Goal: Task Accomplishment & Management: Complete application form

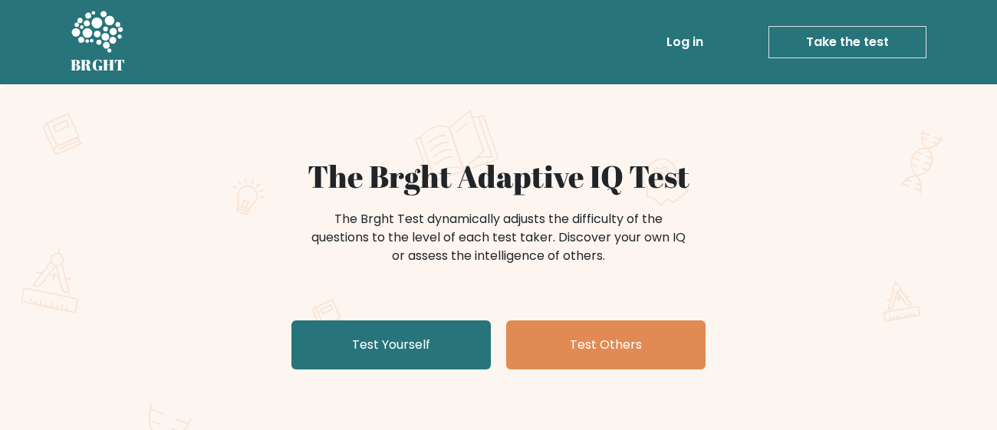
click at [433, 351] on link "Test Yourself" at bounding box center [391, 345] width 199 height 49
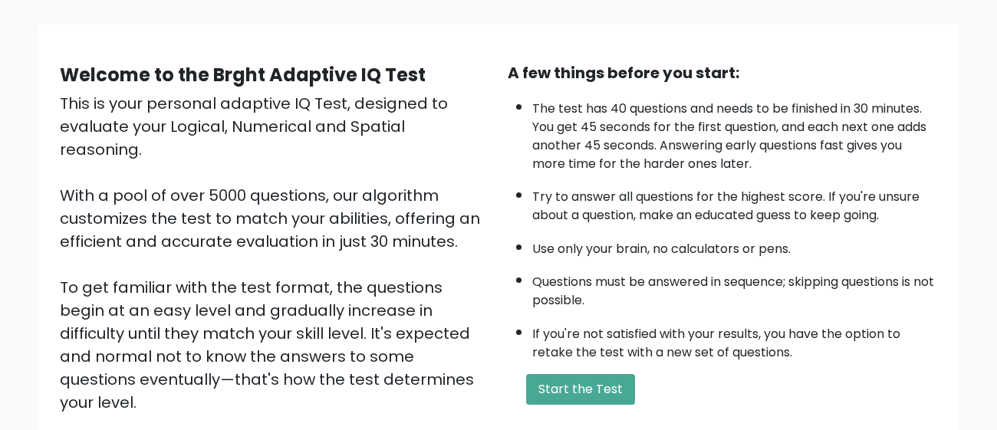
scroll to position [112, 0]
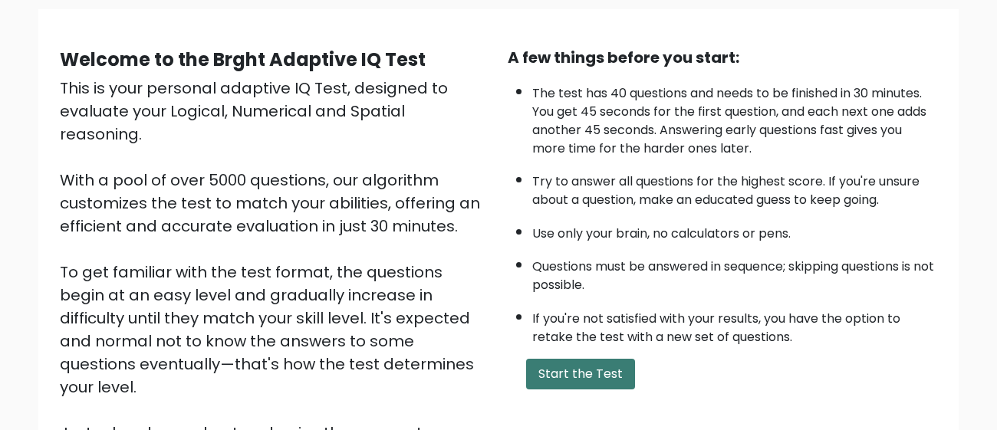
click at [575, 367] on button "Start the Test" at bounding box center [580, 374] width 109 height 31
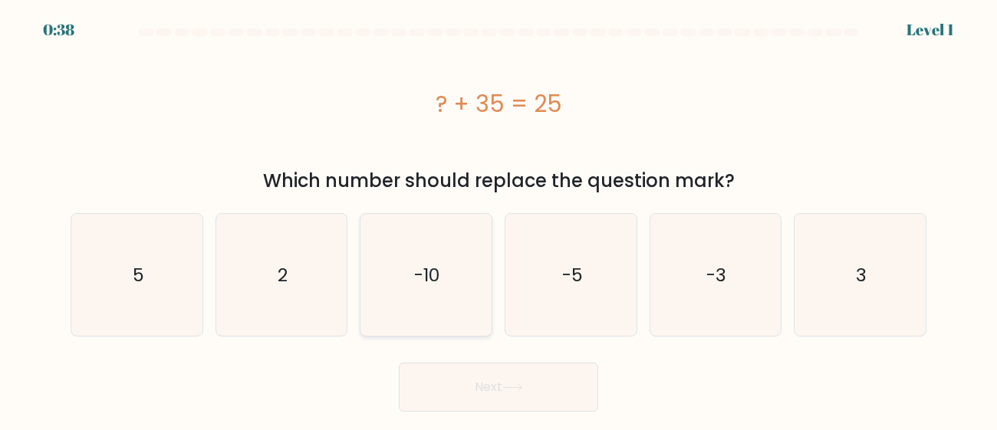
click at [432, 259] on icon "-10" at bounding box center [426, 275] width 122 height 122
click at [499, 219] on input "c. -10" at bounding box center [499, 218] width 1 height 4
radio input "true"
click at [488, 393] on button "Next" at bounding box center [498, 387] width 199 height 49
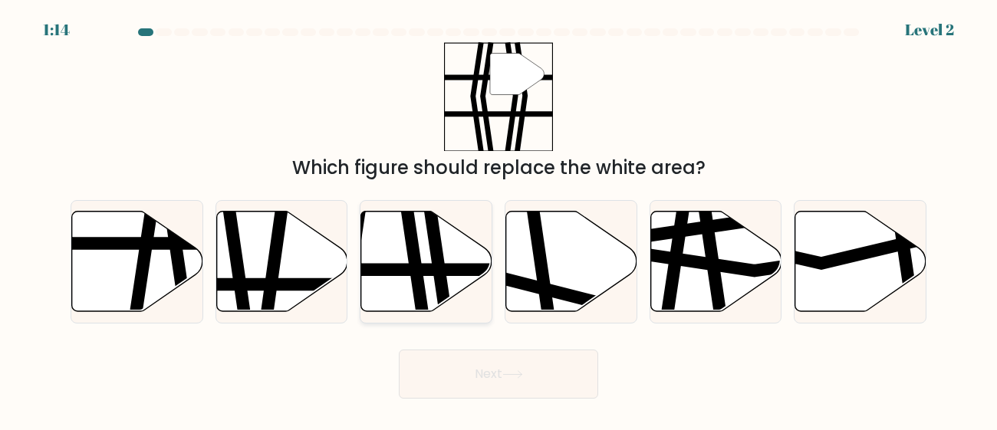
click at [449, 243] on icon at bounding box center [426, 261] width 131 height 101
click at [499, 219] on input "c." at bounding box center [499, 218] width 1 height 4
radio input "true"
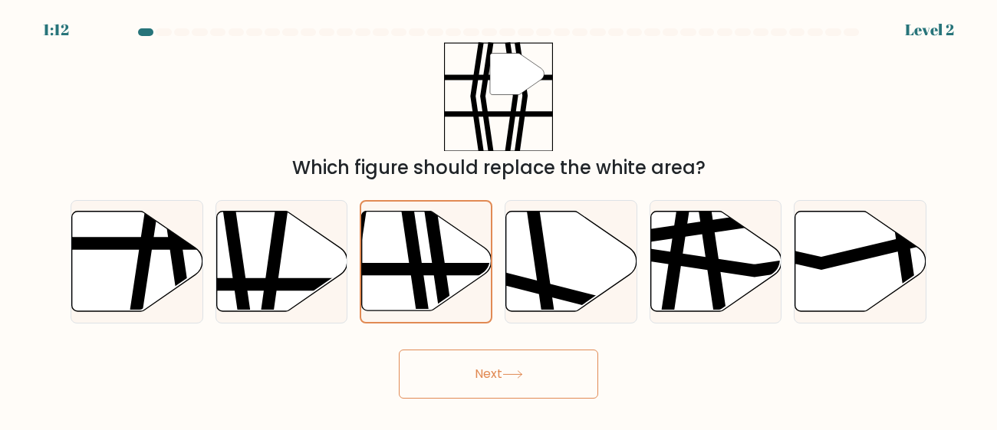
click at [522, 376] on icon at bounding box center [513, 375] width 21 height 8
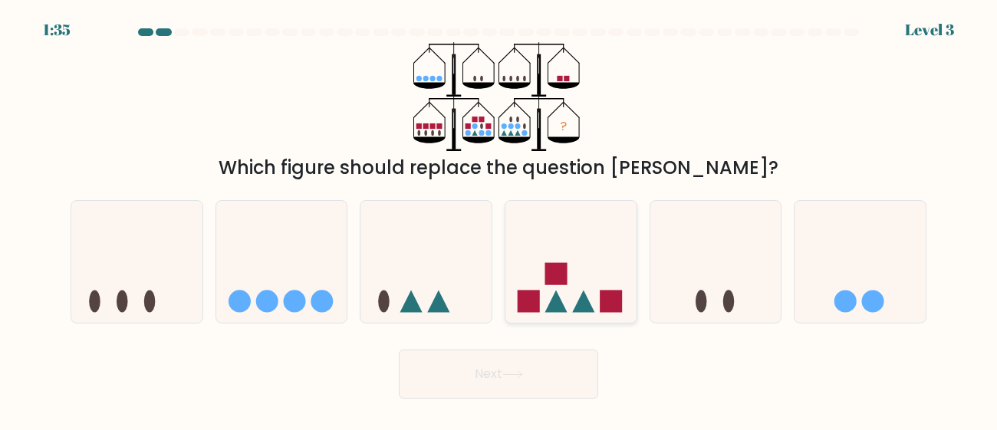
click at [582, 282] on icon at bounding box center [571, 262] width 131 height 108
click at [499, 219] on input "d." at bounding box center [499, 218] width 1 height 4
radio input "true"
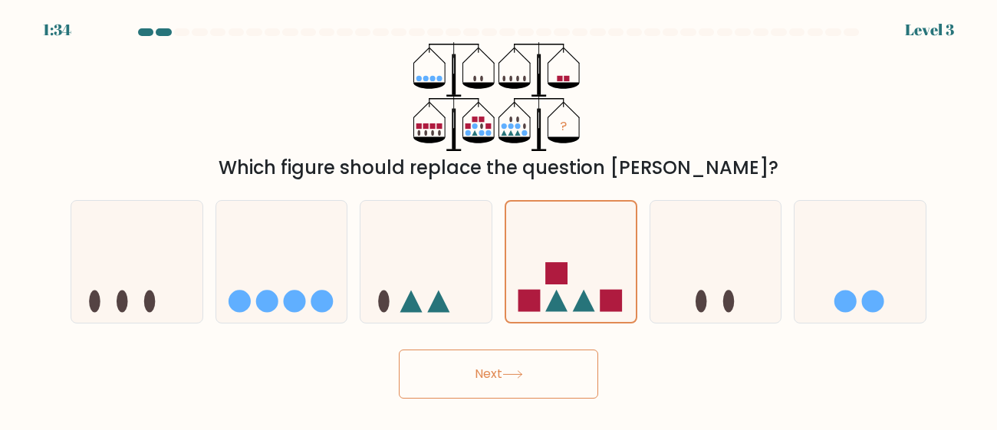
click at [559, 380] on button "Next" at bounding box center [498, 374] width 199 height 49
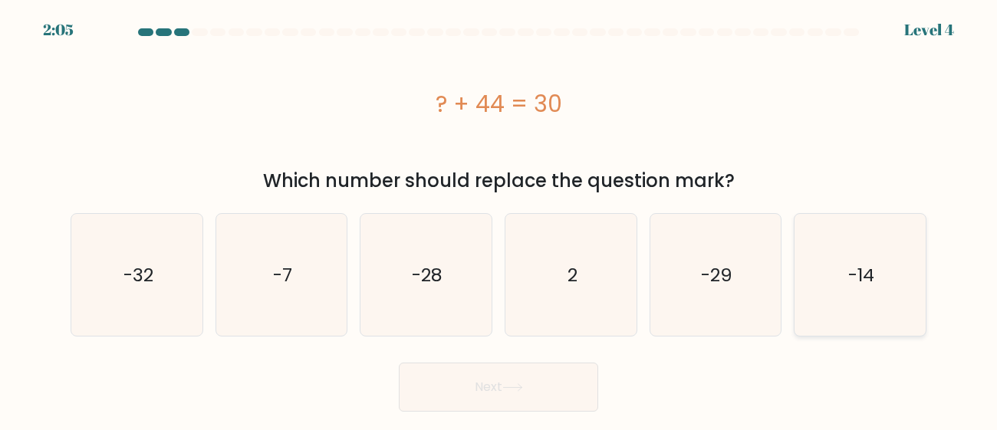
click at [845, 260] on icon "-14" at bounding box center [860, 275] width 122 height 122
click at [499, 219] on input "f. -14" at bounding box center [499, 218] width 1 height 4
radio input "true"
click at [538, 387] on button "Next" at bounding box center [498, 387] width 199 height 49
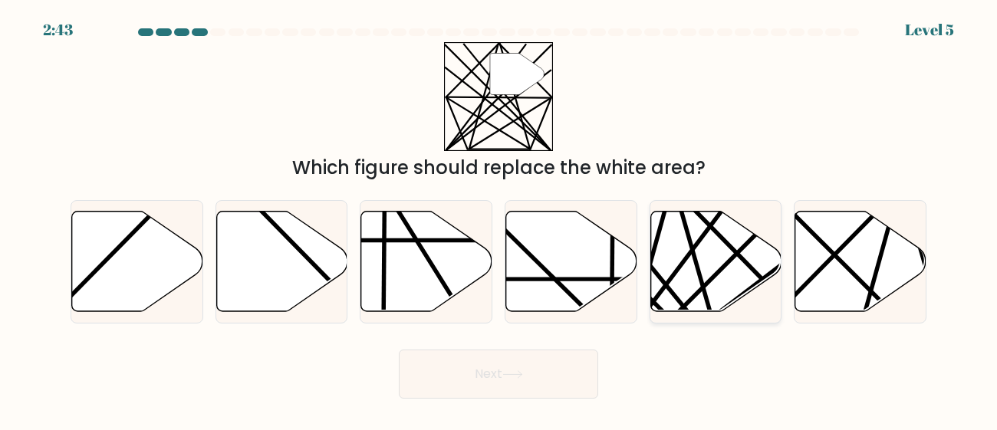
click at [707, 255] on icon at bounding box center [716, 261] width 131 height 101
click at [499, 219] on input "e." at bounding box center [499, 218] width 1 height 4
radio input "true"
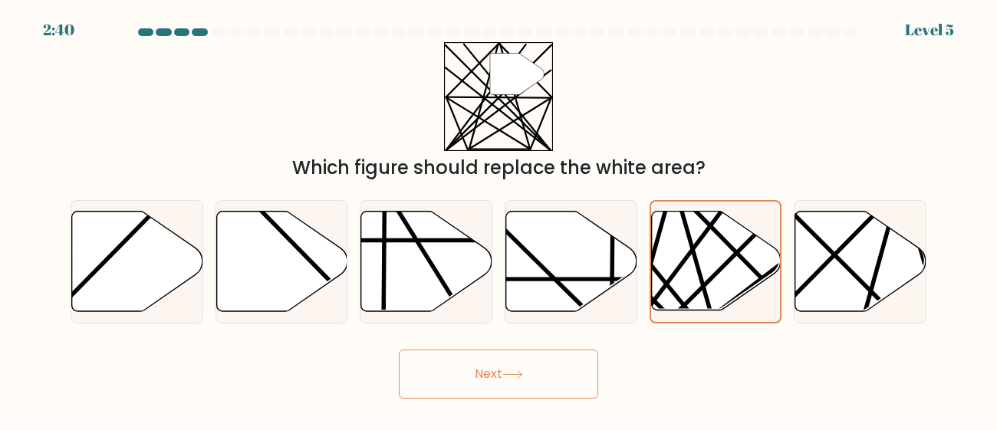
click at [522, 355] on button "Next" at bounding box center [498, 374] width 199 height 49
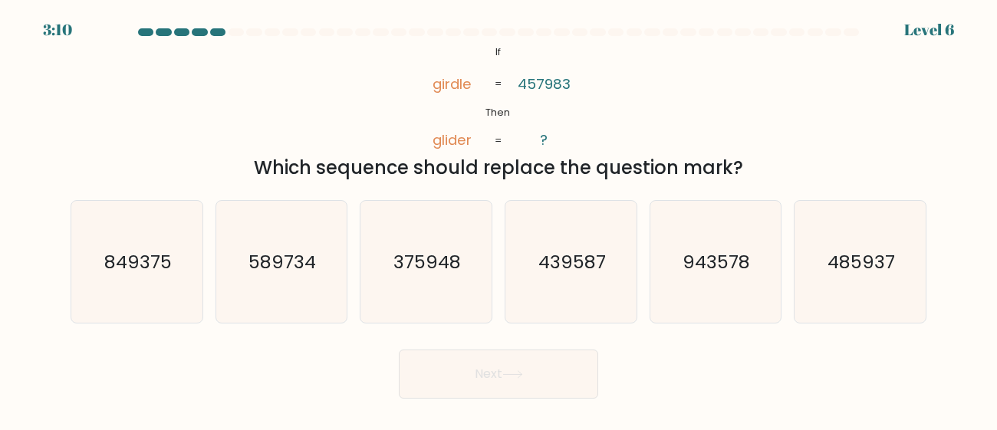
click at [555, 140] on icon "@import url('https://fonts.googleapis.com/css?family=Abril+Fatface:400,100,100i…" at bounding box center [498, 96] width 177 height 109
click at [896, 254] on icon "485937" at bounding box center [860, 262] width 122 height 122
click at [499, 219] on input "f. 485937" at bounding box center [499, 218] width 1 height 4
radio input "true"
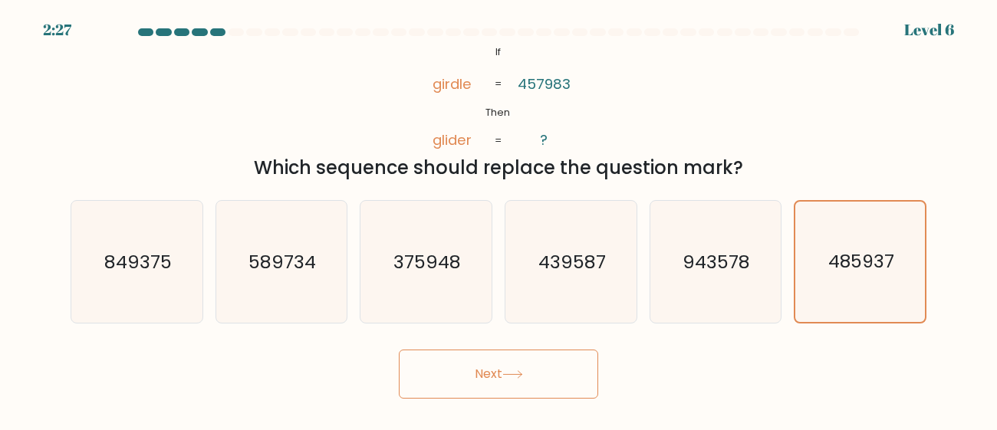
click at [521, 382] on button "Next" at bounding box center [498, 374] width 199 height 49
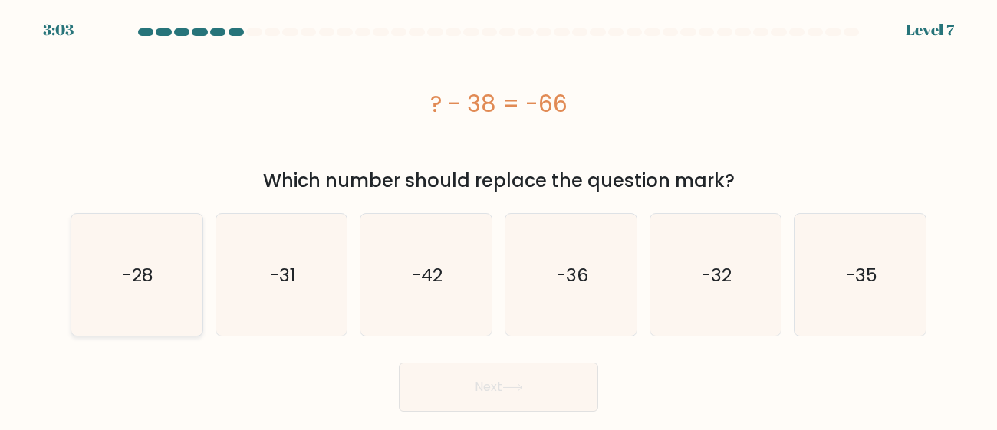
click at [170, 251] on icon "-28" at bounding box center [137, 275] width 122 height 122
click at [499, 219] on input "a. -28" at bounding box center [499, 218] width 1 height 4
radio input "true"
click at [529, 396] on button "Next" at bounding box center [498, 387] width 199 height 49
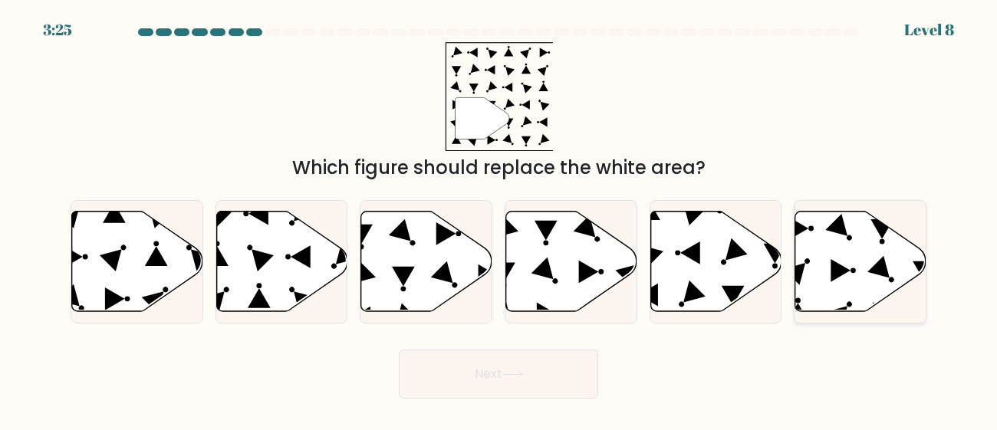
click at [858, 270] on icon at bounding box center [861, 261] width 131 height 101
click at [499, 219] on input "f." at bounding box center [499, 218] width 1 height 4
radio input "true"
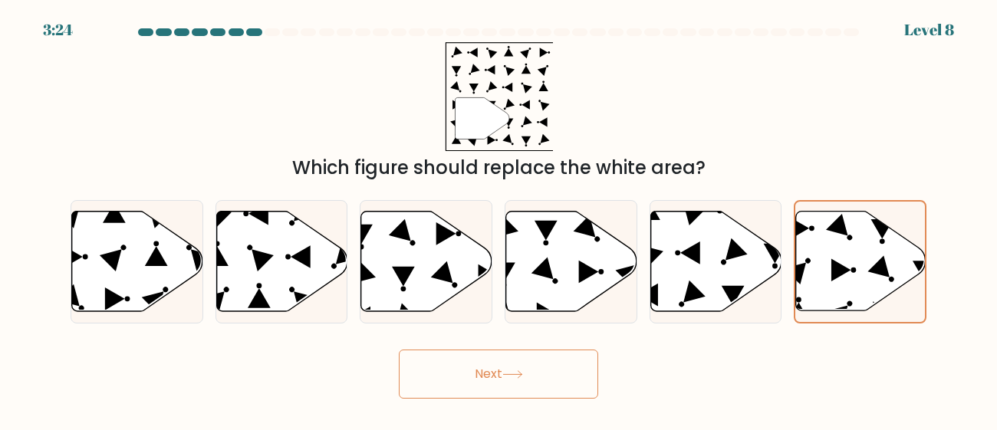
click at [499, 372] on button "Next" at bounding box center [498, 374] width 199 height 49
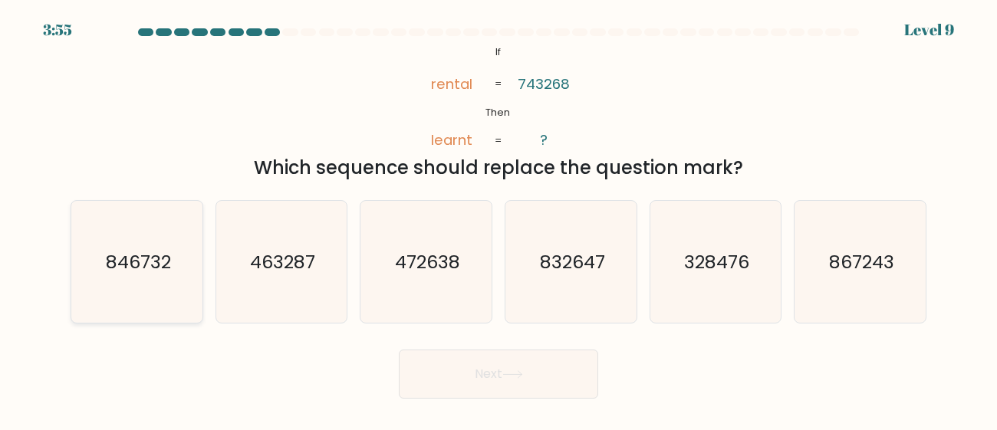
click at [196, 265] on icon "846732" at bounding box center [137, 262] width 122 height 122
click at [499, 219] on input "a. 846732" at bounding box center [499, 218] width 1 height 4
radio input "true"
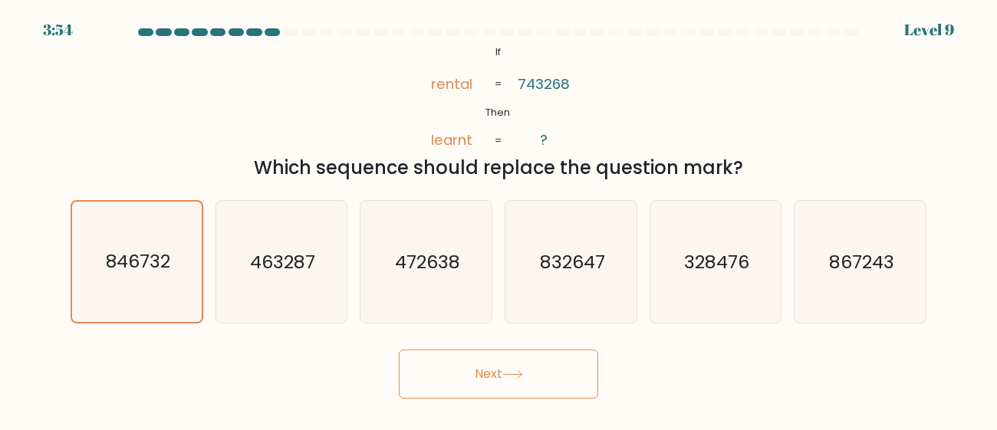
click at [565, 370] on button "Next" at bounding box center [498, 374] width 199 height 49
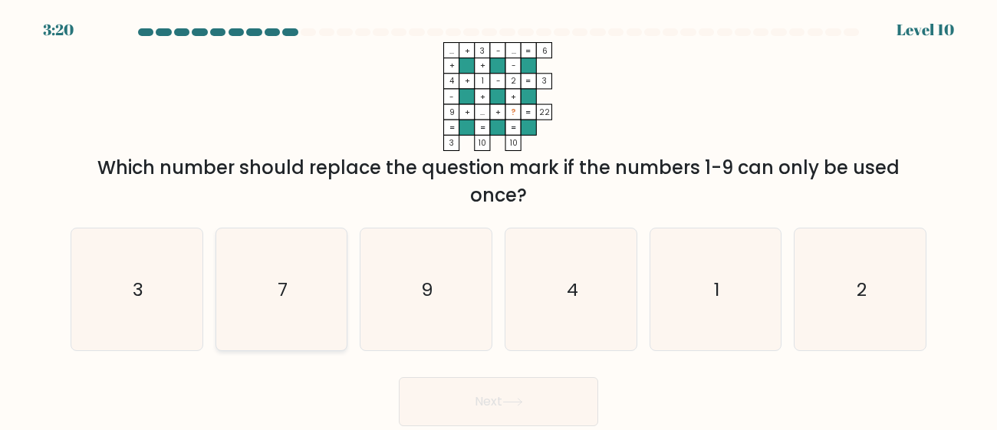
click at [318, 341] on icon "7" at bounding box center [281, 290] width 122 height 122
click at [499, 219] on input "b. 7" at bounding box center [499, 218] width 1 height 4
radio input "true"
click at [556, 405] on button "Next" at bounding box center [498, 401] width 199 height 49
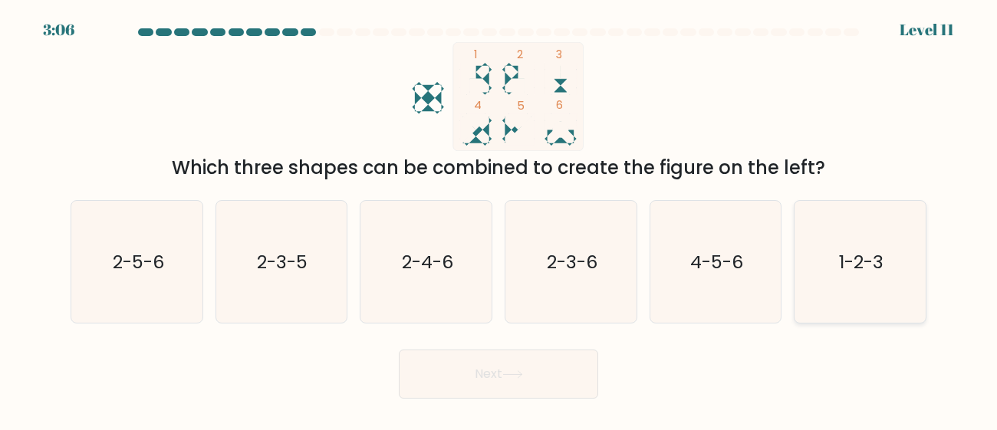
click at [859, 254] on text "1-2-3" at bounding box center [861, 261] width 44 height 25
click at [499, 219] on input "f. 1-2-3" at bounding box center [499, 218] width 1 height 4
radio input "true"
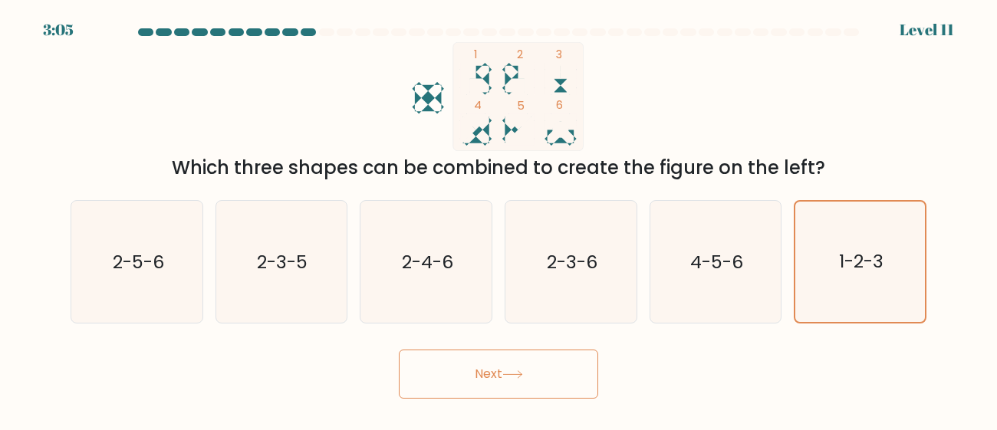
click at [482, 401] on body "3:05 Level 11" at bounding box center [498, 215] width 997 height 430
click at [484, 377] on button "Next" at bounding box center [498, 374] width 199 height 49
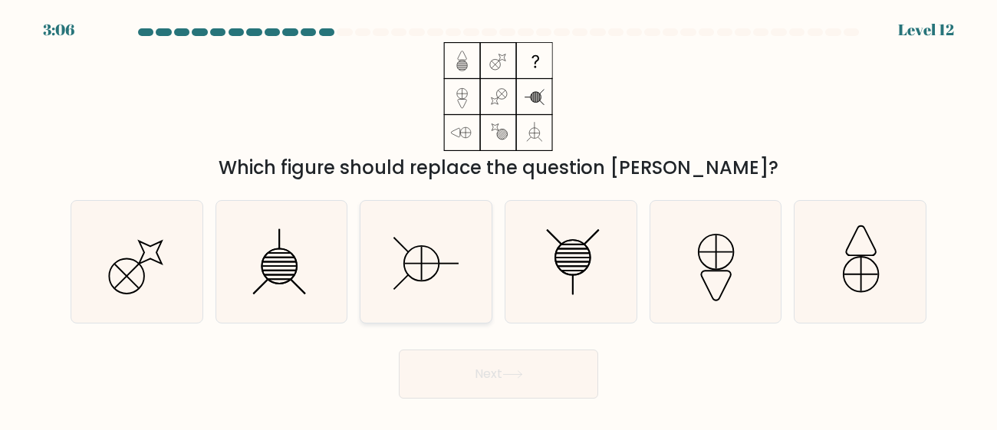
click at [422, 247] on line at bounding box center [422, 264] width 0 height 34
click at [499, 219] on input "c." at bounding box center [499, 218] width 1 height 4
radio input "true"
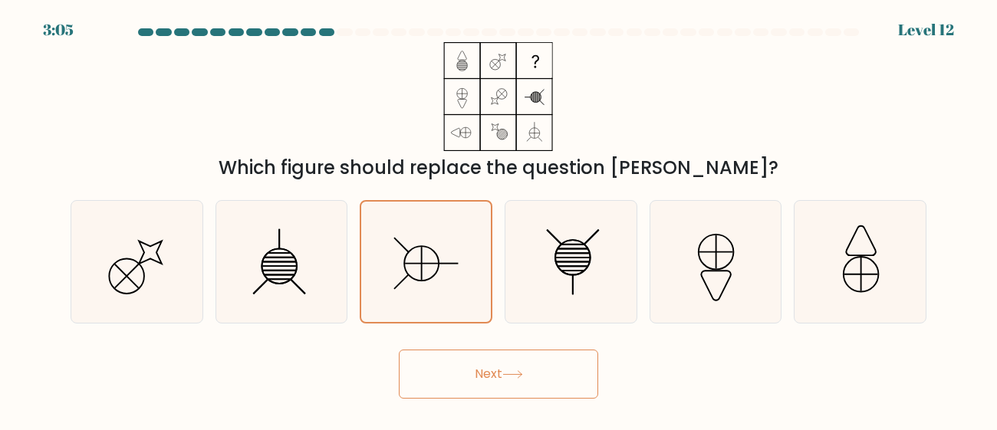
click at [539, 383] on button "Next" at bounding box center [498, 374] width 199 height 49
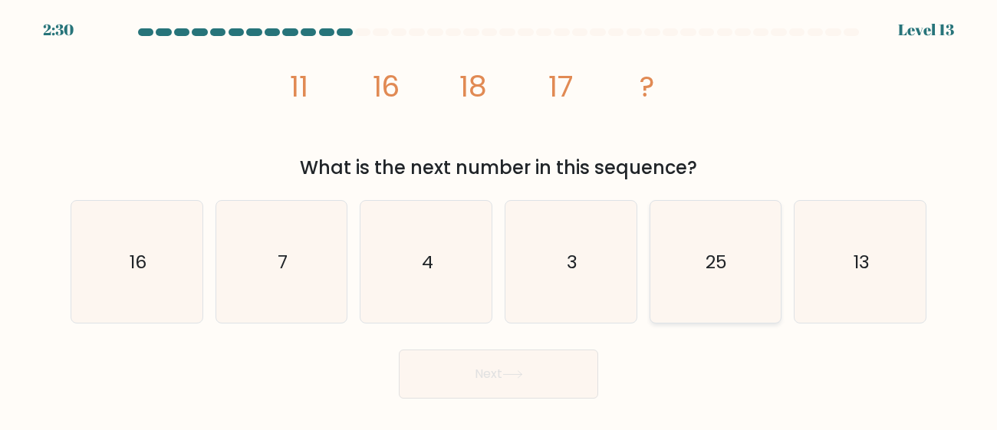
click at [732, 228] on icon "25" at bounding box center [715, 262] width 122 height 122
click at [499, 219] on input "e. 25" at bounding box center [499, 218] width 1 height 4
radio input "true"
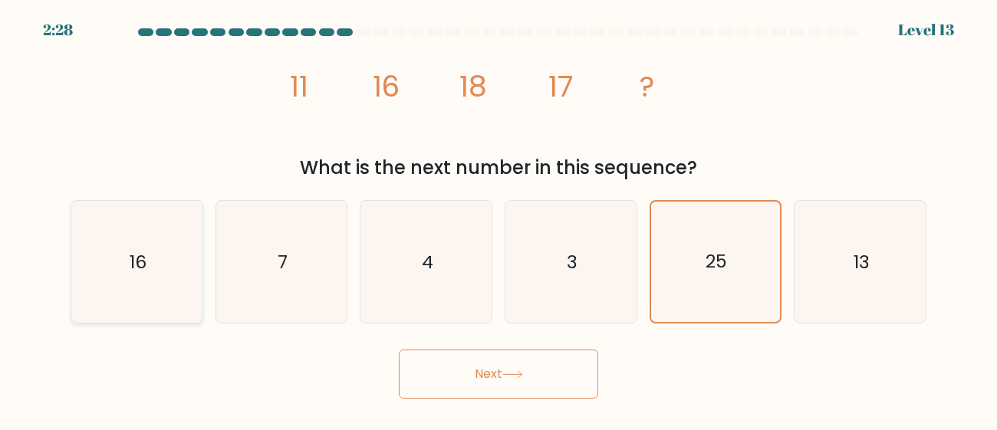
click at [150, 288] on icon "16" at bounding box center [137, 262] width 122 height 122
click at [499, 219] on input "a. 16" at bounding box center [499, 218] width 1 height 4
radio input "true"
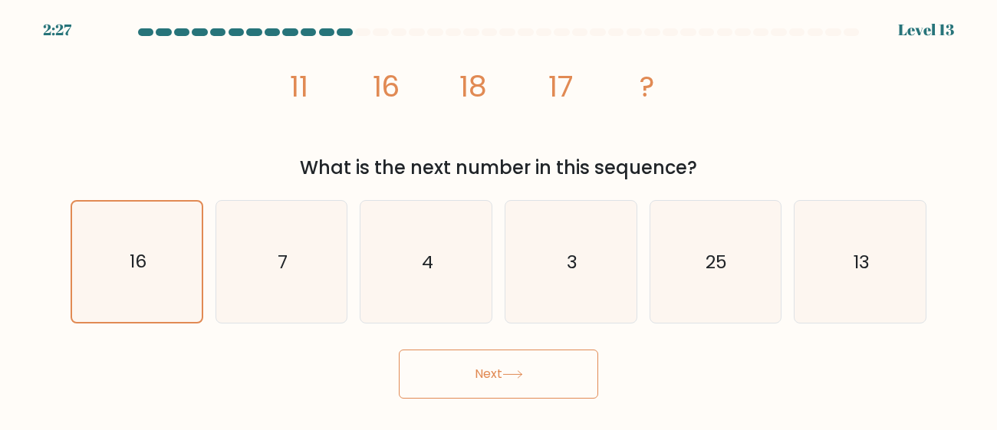
click at [424, 356] on button "Next" at bounding box center [498, 374] width 199 height 49
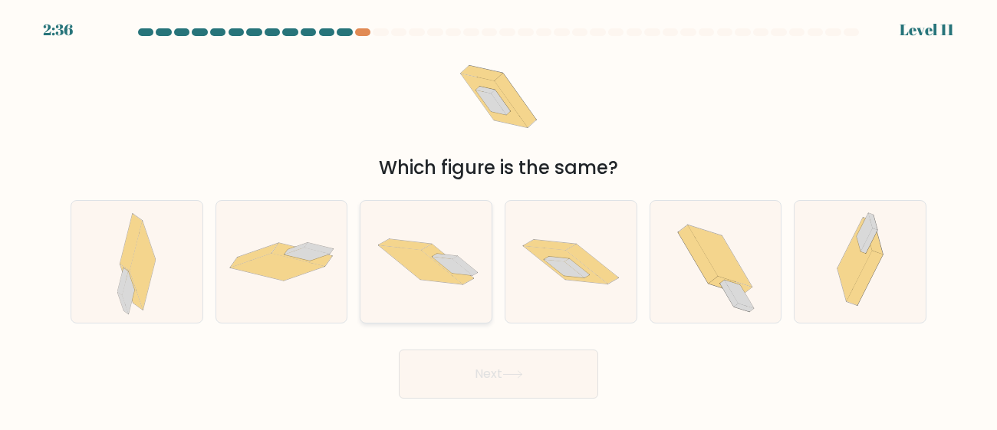
click at [419, 277] on icon at bounding box center [421, 265] width 84 height 39
click at [499, 219] on input "c." at bounding box center [499, 218] width 1 height 4
radio input "true"
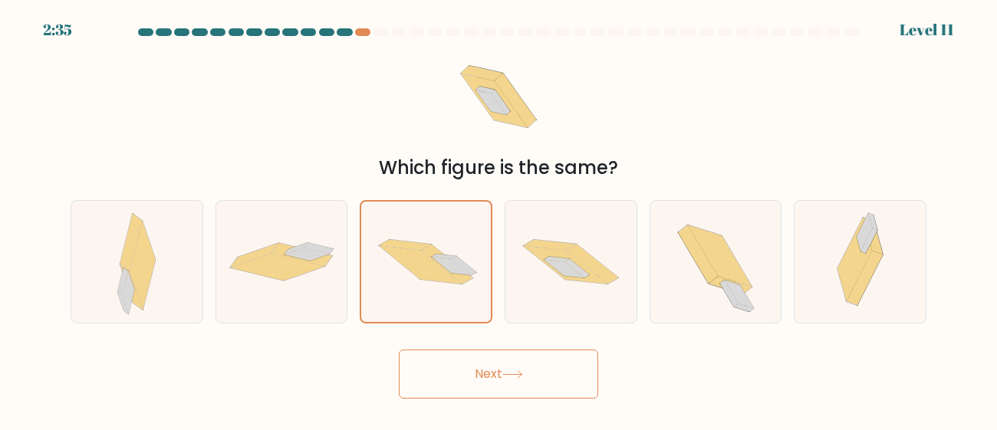
click at [486, 385] on button "Next" at bounding box center [498, 374] width 199 height 49
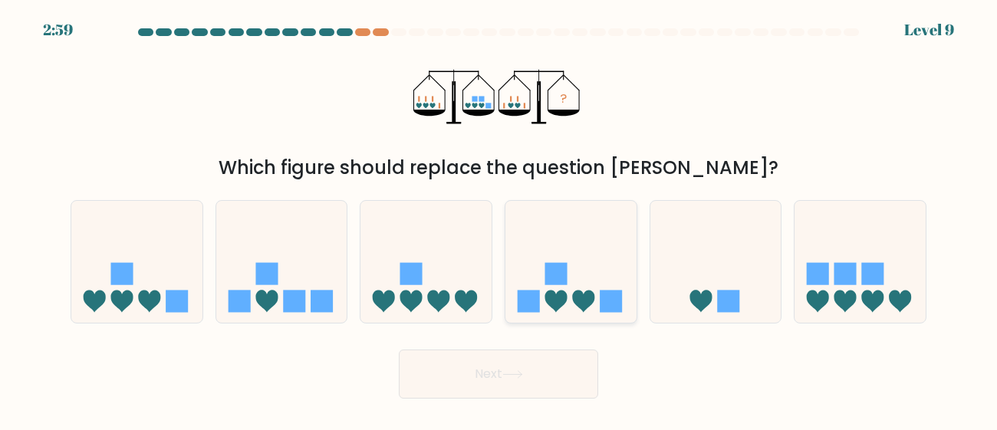
click at [582, 306] on icon at bounding box center [584, 301] width 22 height 22
click at [499, 219] on input "d." at bounding box center [499, 218] width 1 height 4
radio input "true"
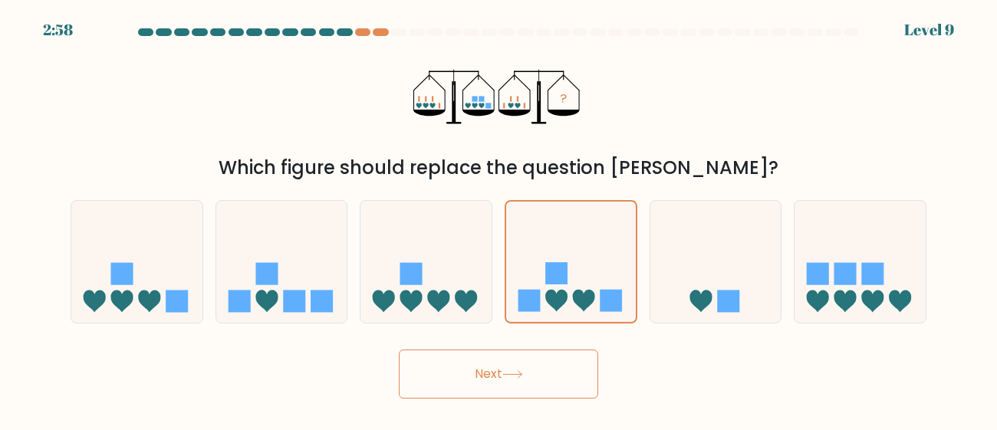
click at [561, 361] on button "Next" at bounding box center [498, 374] width 199 height 49
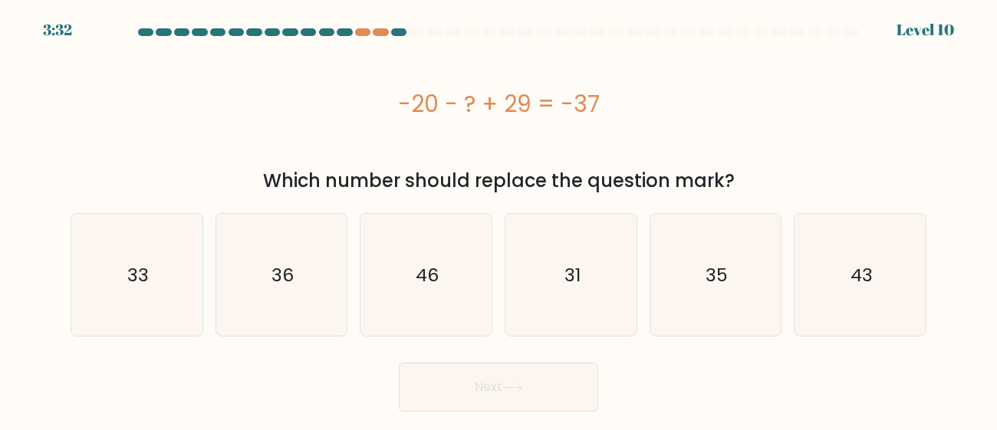
click at [592, 99] on div "-20 - ? + 29 = -37" at bounding box center [499, 104] width 856 height 35
click at [601, 101] on div "-20 - ? + 29 = -37" at bounding box center [499, 104] width 856 height 35
click at [400, 274] on icon "46" at bounding box center [426, 275] width 122 height 122
click at [499, 219] on input "c. 46" at bounding box center [499, 218] width 1 height 4
radio input "true"
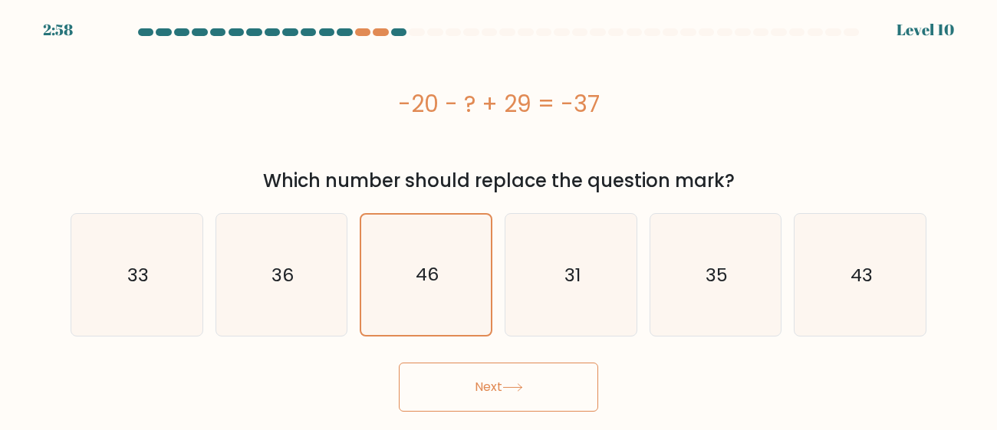
click at [463, 360] on div "Next" at bounding box center [498, 383] width 875 height 57
click at [496, 409] on button "Next" at bounding box center [498, 387] width 199 height 49
click at [493, 398] on button "Next" at bounding box center [498, 387] width 199 height 49
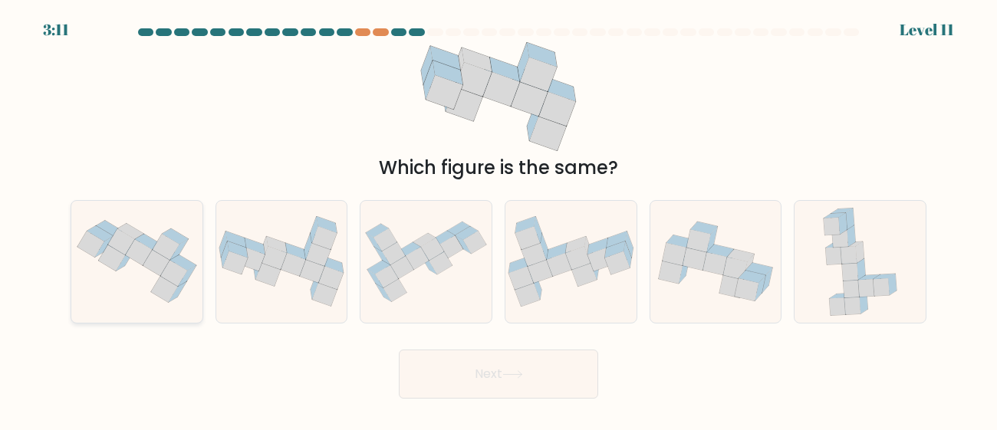
click at [87, 295] on icon at bounding box center [136, 262] width 131 height 98
click at [499, 219] on input "a." at bounding box center [499, 218] width 1 height 4
radio input "true"
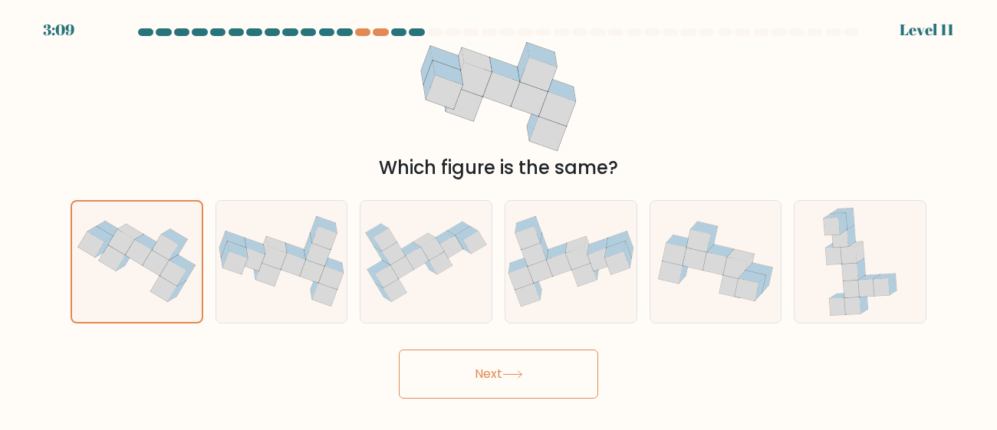
click at [447, 377] on button "Next" at bounding box center [498, 374] width 199 height 49
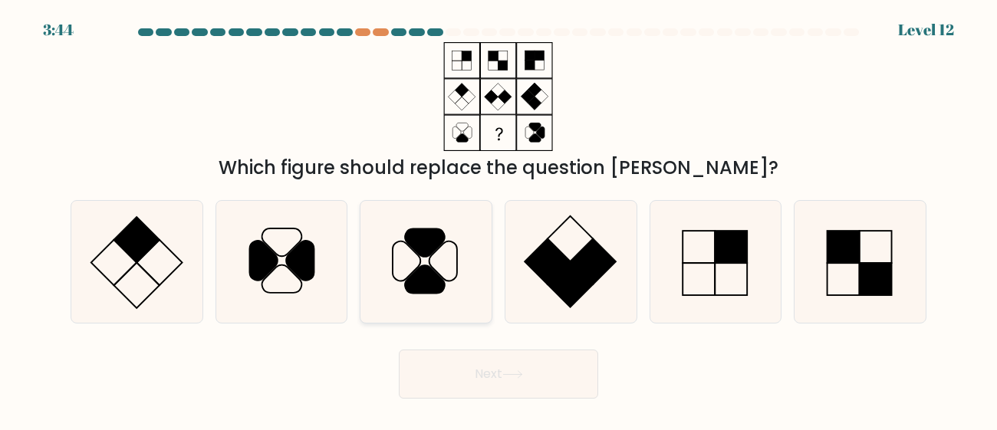
click at [436, 262] on icon at bounding box center [426, 262] width 122 height 122
click at [499, 219] on input "c." at bounding box center [499, 218] width 1 height 4
radio input "true"
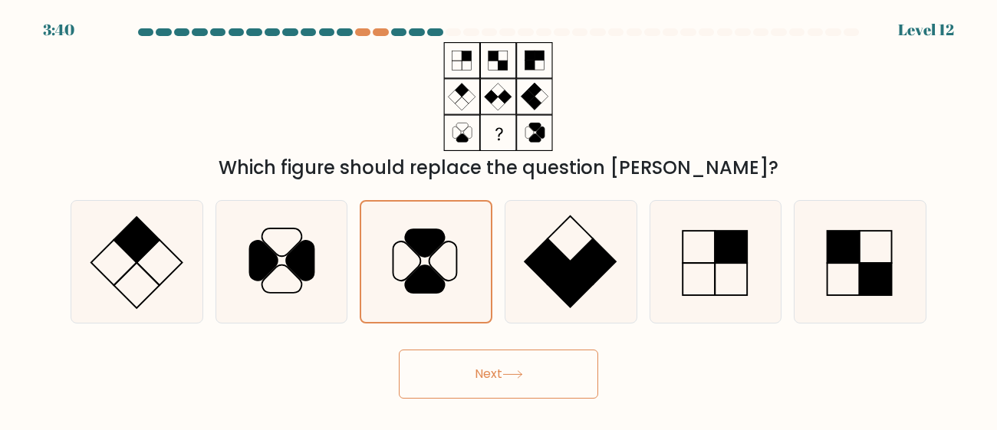
click at [523, 374] on icon at bounding box center [513, 375] width 21 height 8
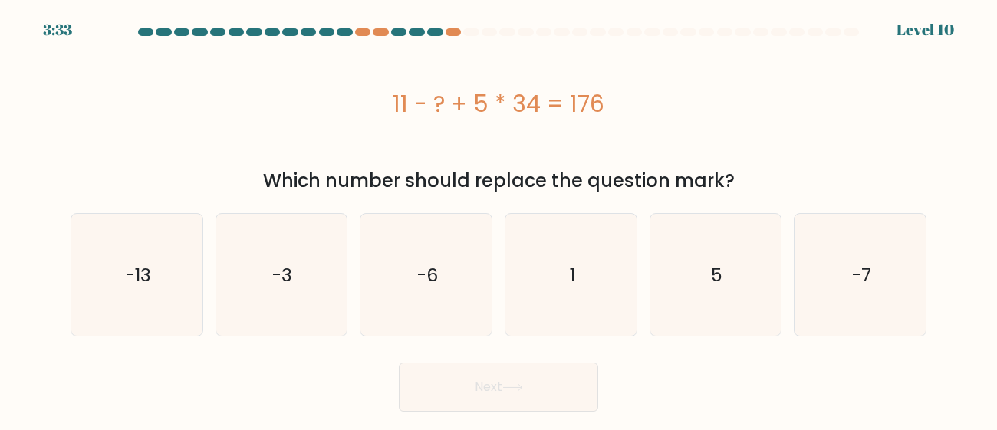
drag, startPoint x: 601, startPoint y: 100, endPoint x: 374, endPoint y: 110, distance: 227.3
click at [374, 110] on div "11 - ? + 5 * 34 = 176" at bounding box center [499, 104] width 856 height 35
copy div "11 - ? + 5 * 34 = 176"
click at [695, 276] on icon "5" at bounding box center [715, 275] width 122 height 122
click at [499, 219] on input "e. 5" at bounding box center [499, 218] width 1 height 4
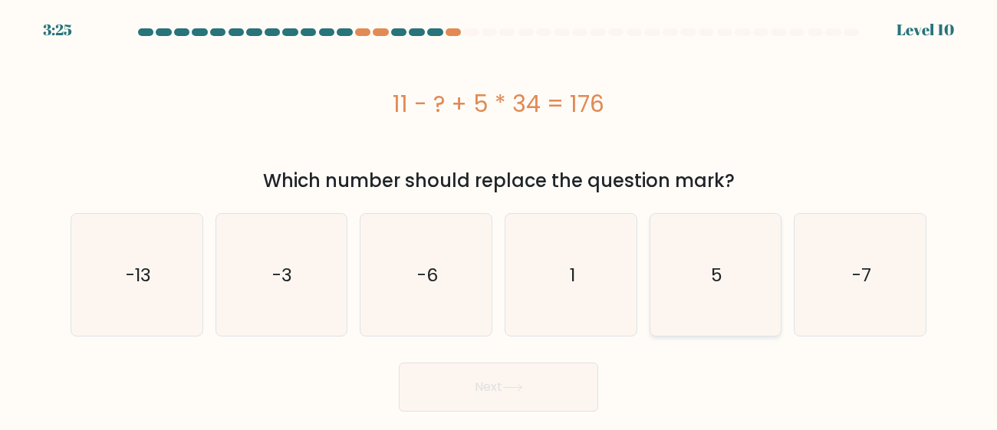
radio input "true"
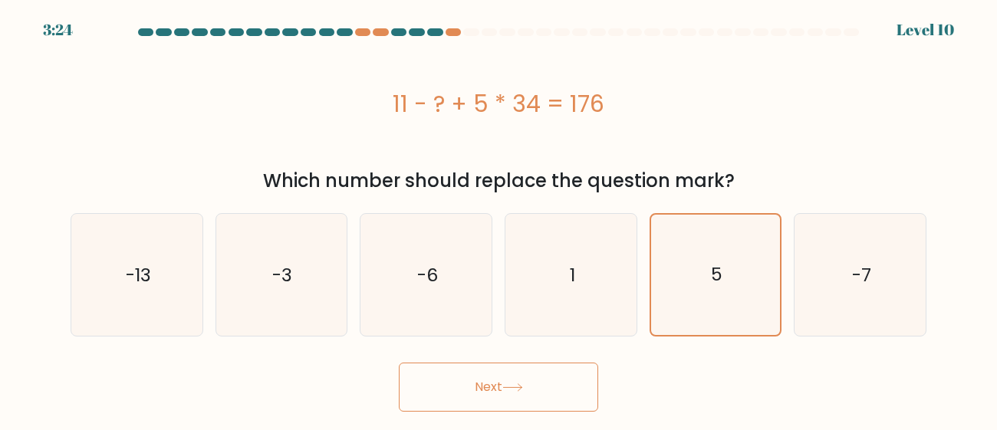
click at [469, 396] on button "Next" at bounding box center [498, 387] width 199 height 49
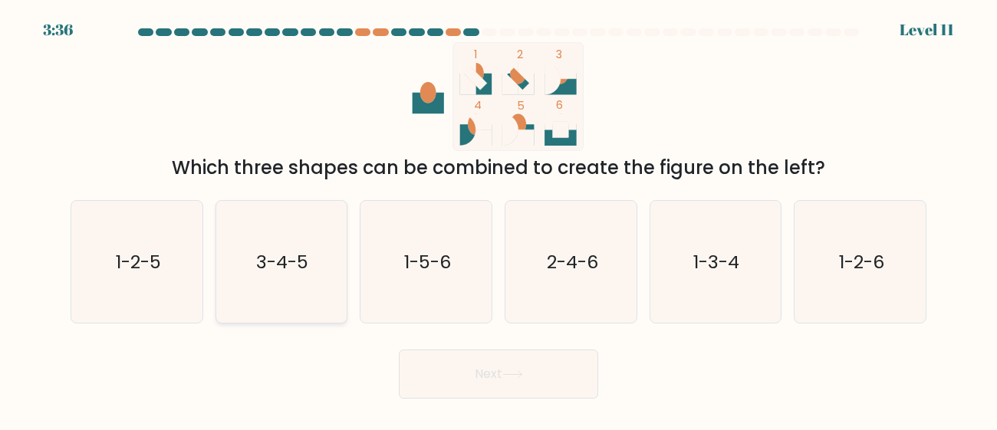
click at [286, 293] on icon "3-4-5" at bounding box center [281, 262] width 122 height 122
click at [499, 219] on input "b. 3-4-5" at bounding box center [499, 218] width 1 height 4
radio input "true"
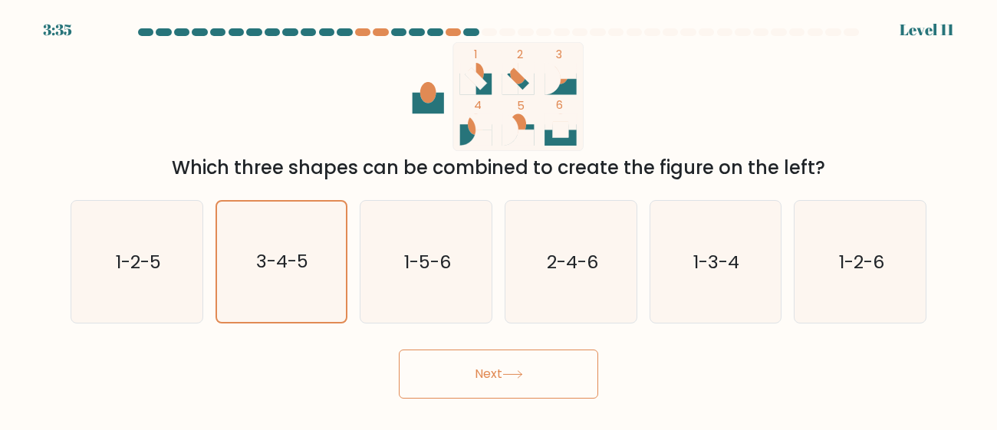
click at [453, 367] on button "Next" at bounding box center [498, 374] width 199 height 49
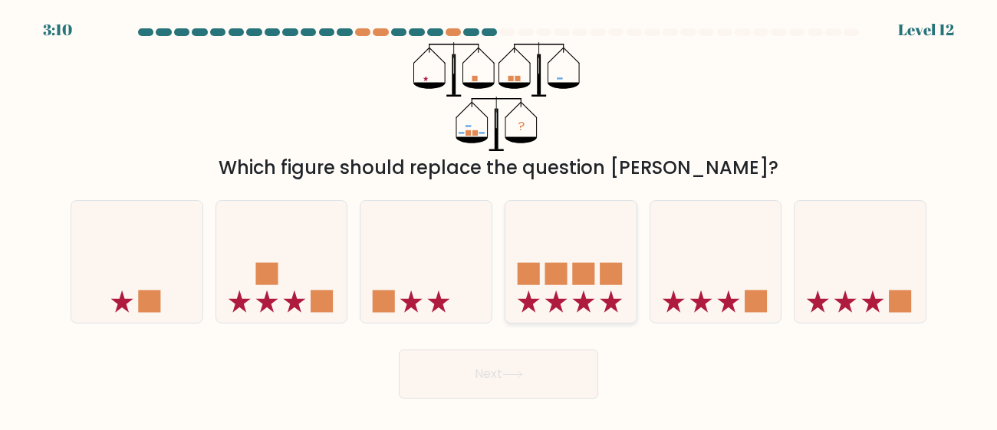
click at [575, 267] on rect at bounding box center [584, 273] width 22 height 22
click at [499, 219] on input "d." at bounding box center [499, 218] width 1 height 4
radio input "true"
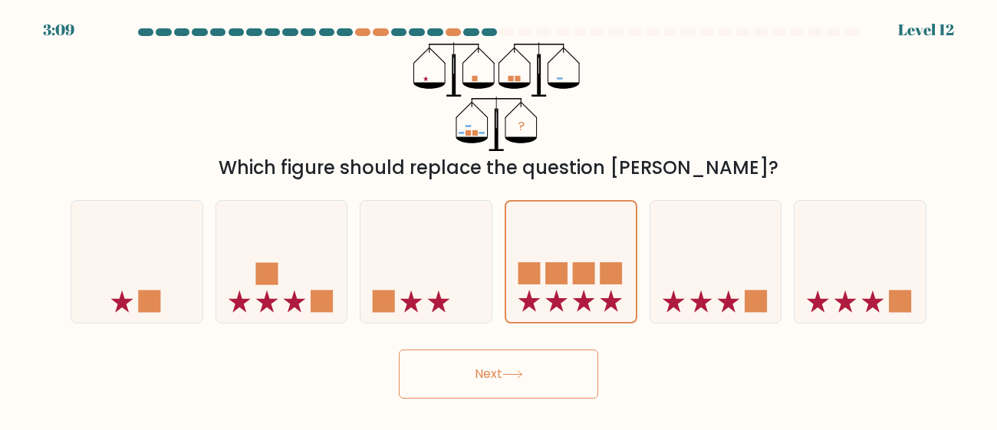
click at [531, 363] on button "Next" at bounding box center [498, 374] width 199 height 49
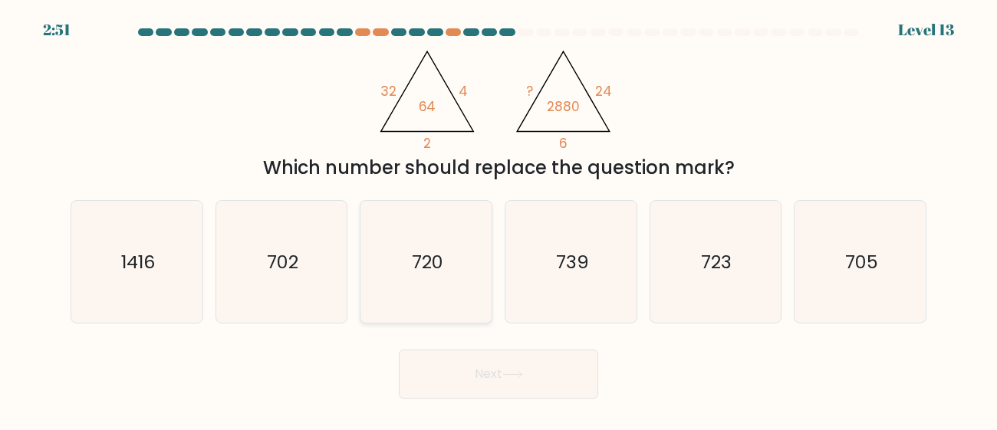
click at [411, 231] on icon "720" at bounding box center [426, 262] width 122 height 122
click at [499, 219] on input "c. 720" at bounding box center [499, 218] width 1 height 4
radio input "true"
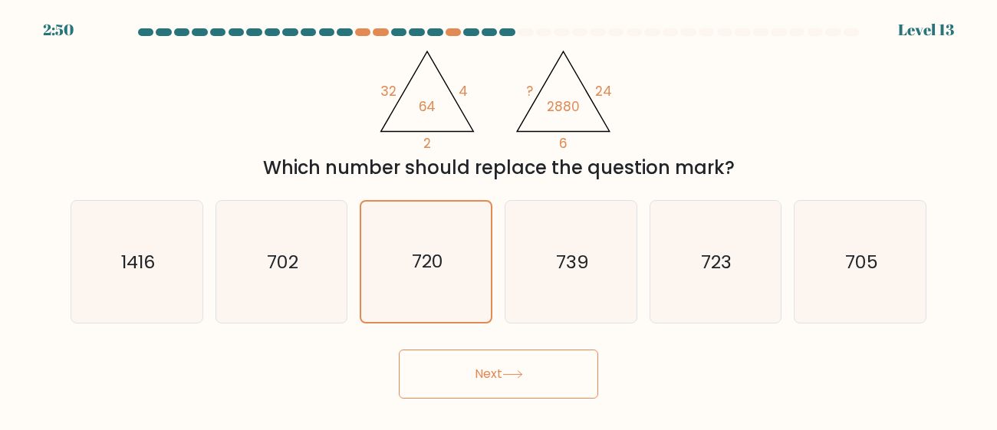
click at [487, 384] on button "Next" at bounding box center [498, 374] width 199 height 49
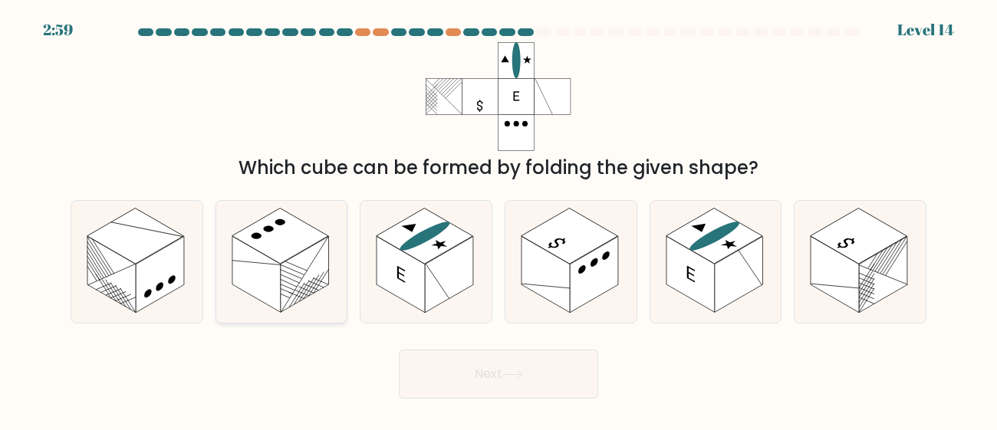
click at [290, 279] on line at bounding box center [290, 279] width 19 height 31
click at [499, 219] on input "b." at bounding box center [499, 218] width 1 height 4
radio input "true"
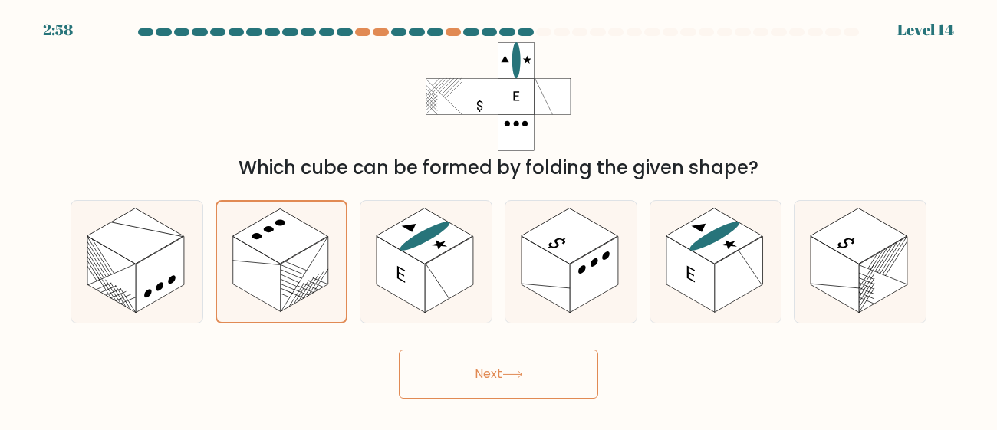
click at [481, 379] on button "Next" at bounding box center [498, 374] width 199 height 49
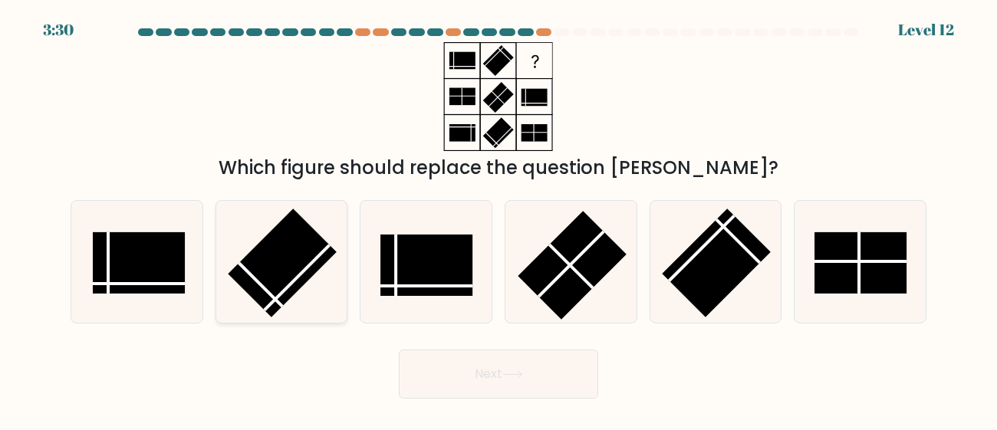
click at [275, 256] on rect at bounding box center [283, 263] width 109 height 109
click at [499, 219] on input "b." at bounding box center [499, 218] width 1 height 4
radio input "true"
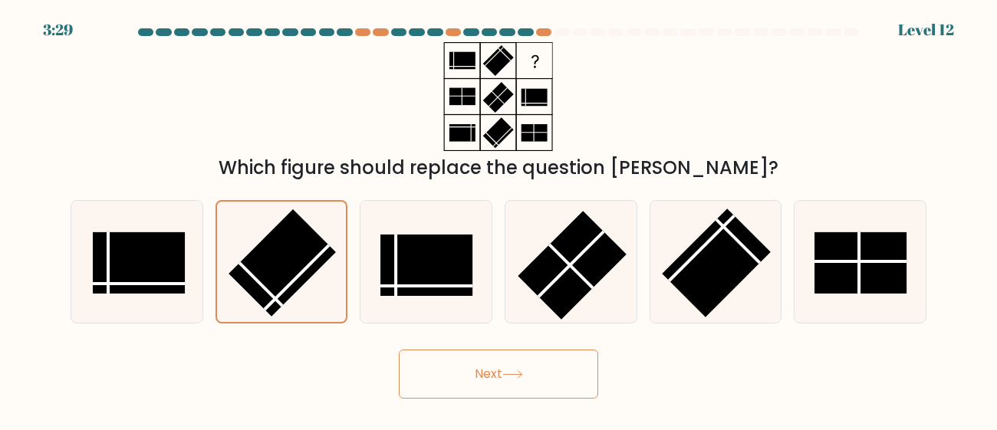
click at [508, 387] on button "Next" at bounding box center [498, 374] width 199 height 49
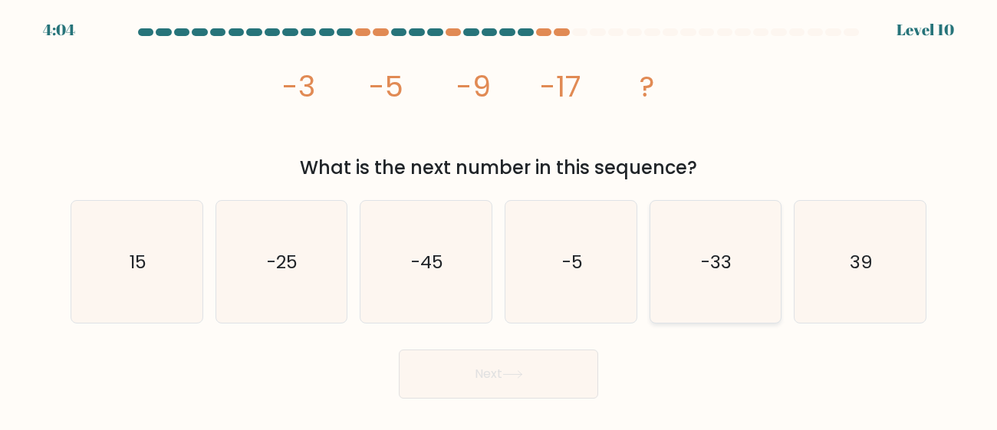
click at [754, 281] on icon "-33" at bounding box center [715, 262] width 122 height 122
click at [499, 219] on input "e. -33" at bounding box center [499, 218] width 1 height 4
radio input "true"
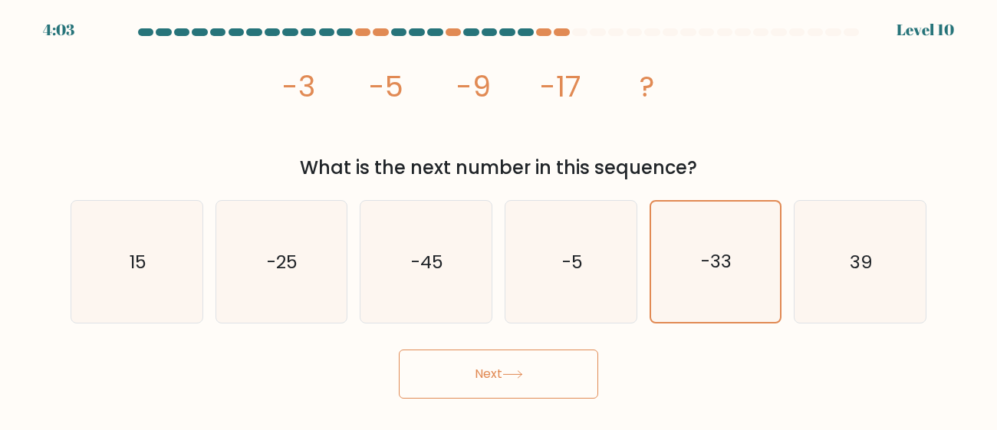
click at [563, 366] on button "Next" at bounding box center [498, 374] width 199 height 49
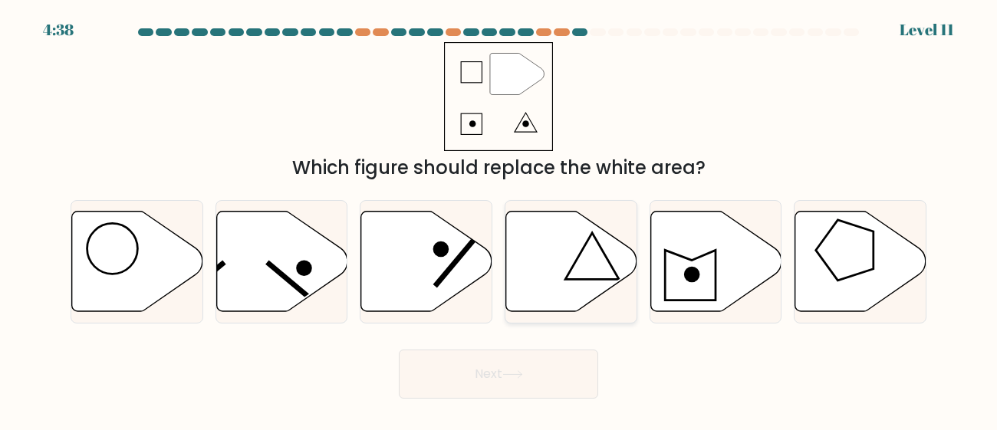
click at [597, 267] on icon at bounding box center [571, 261] width 131 height 101
click at [499, 219] on input "d." at bounding box center [499, 218] width 1 height 4
radio input "true"
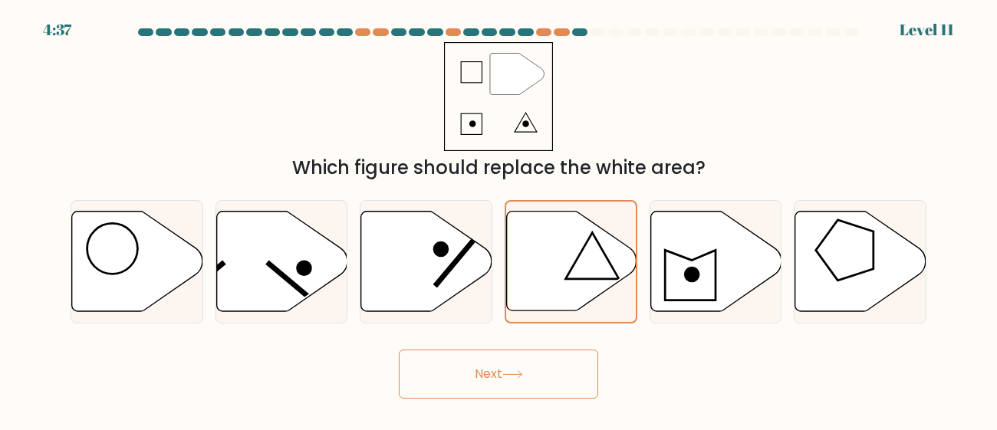
click at [542, 375] on button "Next" at bounding box center [498, 374] width 199 height 49
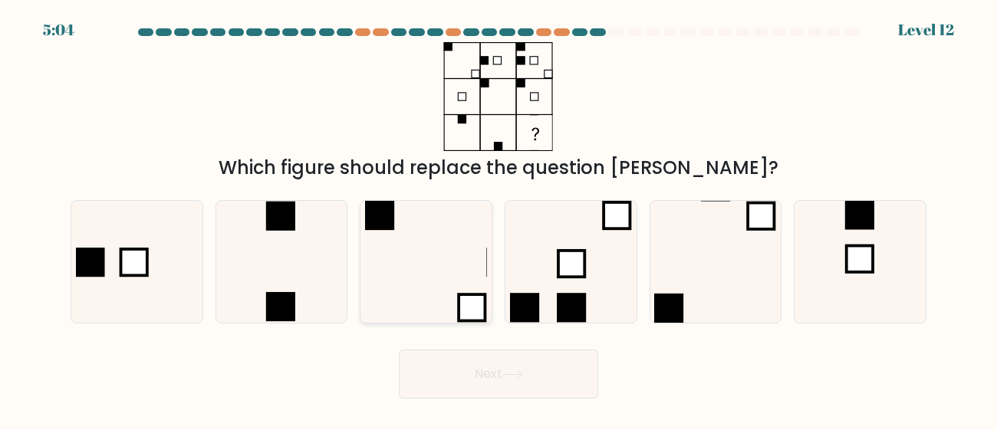
click at [429, 248] on icon at bounding box center [426, 262] width 122 height 122
click at [499, 219] on input "c." at bounding box center [499, 218] width 1 height 4
radio input "true"
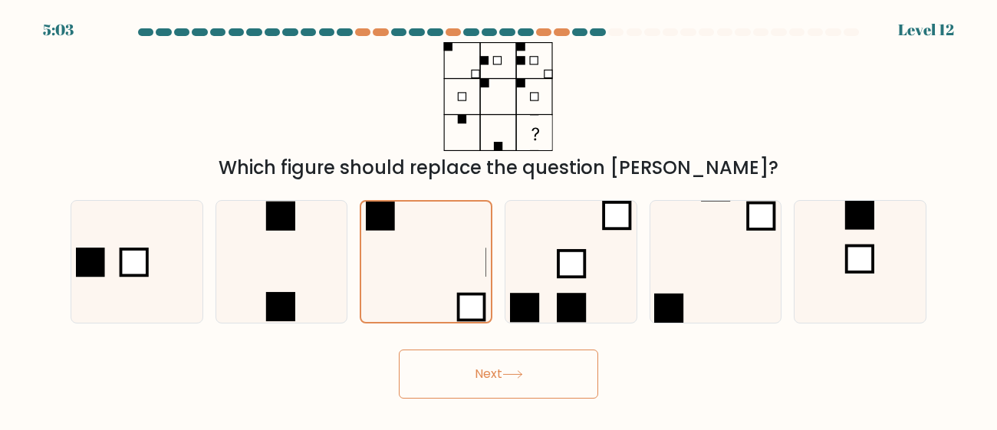
click at [512, 371] on icon at bounding box center [513, 375] width 21 height 8
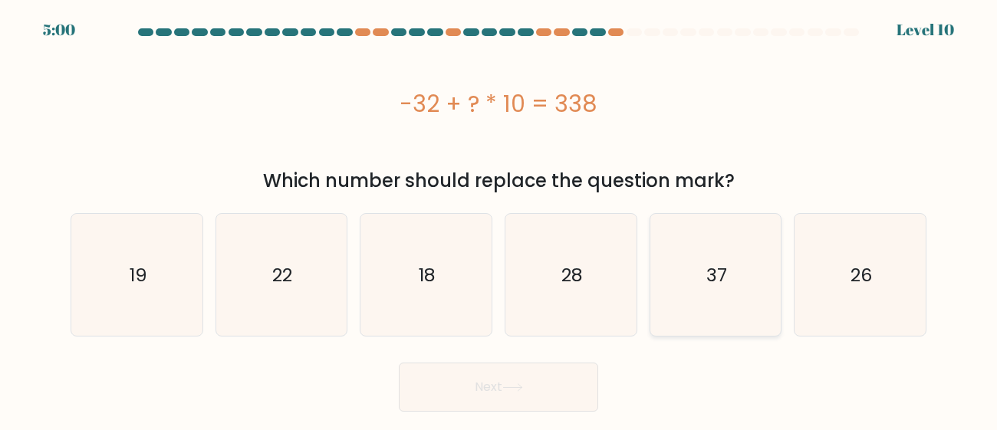
click at [714, 263] on text "37" at bounding box center [717, 274] width 21 height 25
click at [499, 219] on input "e. 37" at bounding box center [499, 218] width 1 height 4
radio input "true"
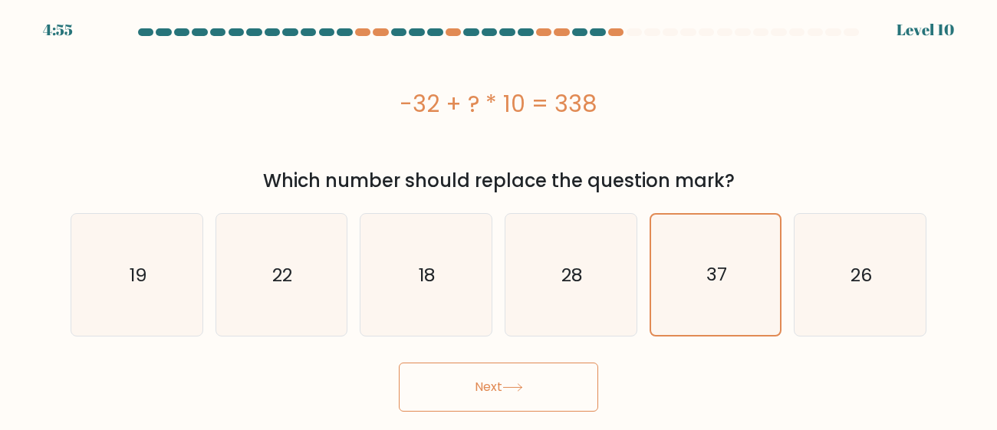
click at [545, 393] on button "Next" at bounding box center [498, 387] width 199 height 49
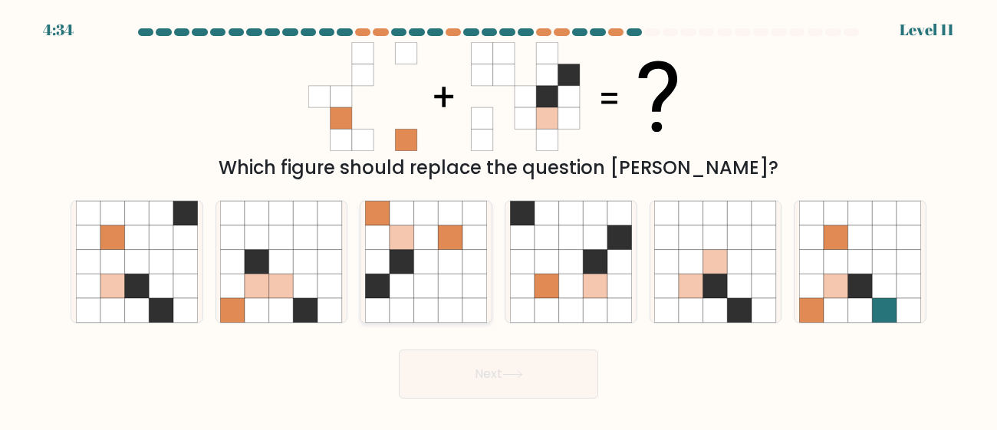
click at [445, 273] on icon at bounding box center [450, 261] width 25 height 25
click at [499, 219] on input "c." at bounding box center [499, 218] width 1 height 4
radio input "true"
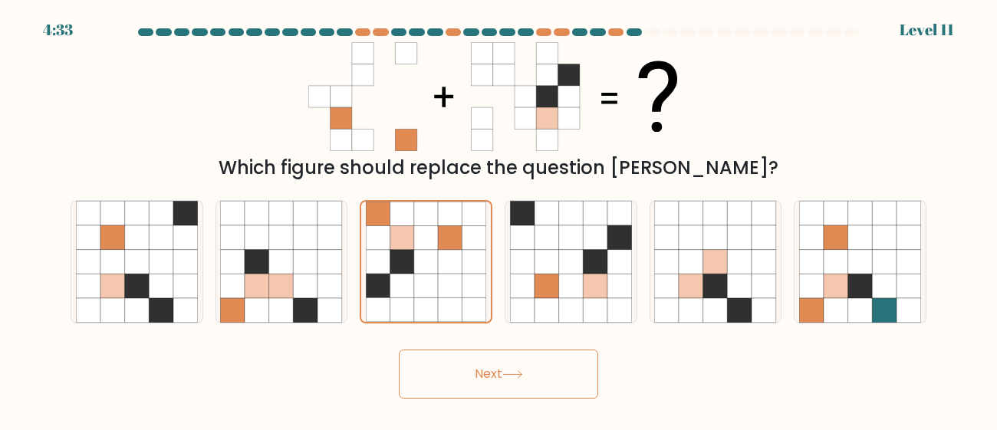
click at [496, 356] on button "Next" at bounding box center [498, 374] width 199 height 49
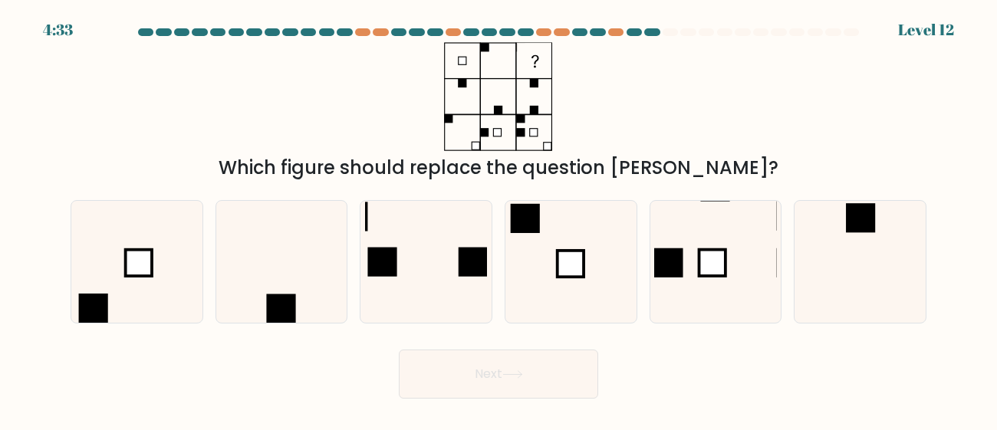
click at [503, 374] on button "Next" at bounding box center [498, 374] width 199 height 49
click at [828, 400] on body "5:16 Level 12" at bounding box center [498, 215] width 997 height 430
click at [173, 242] on icon at bounding box center [137, 262] width 122 height 122
click at [499, 219] on input "a." at bounding box center [499, 218] width 1 height 4
radio input "true"
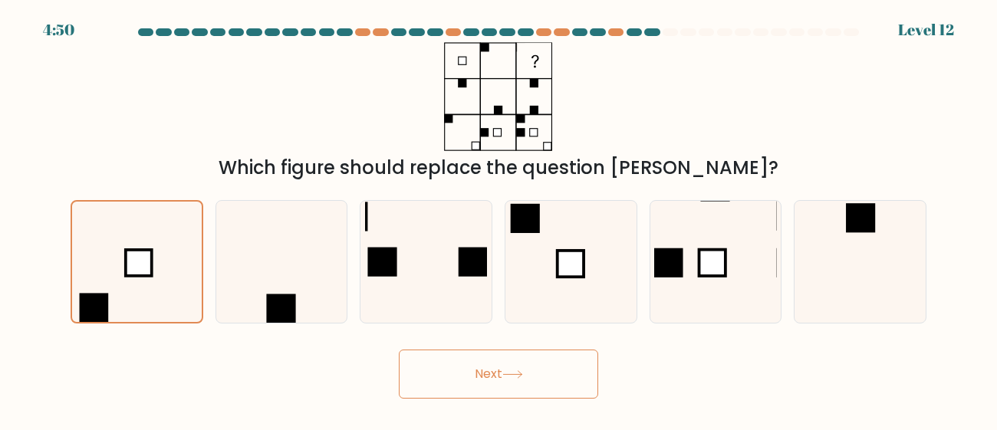
click at [529, 384] on button "Next" at bounding box center [498, 374] width 199 height 49
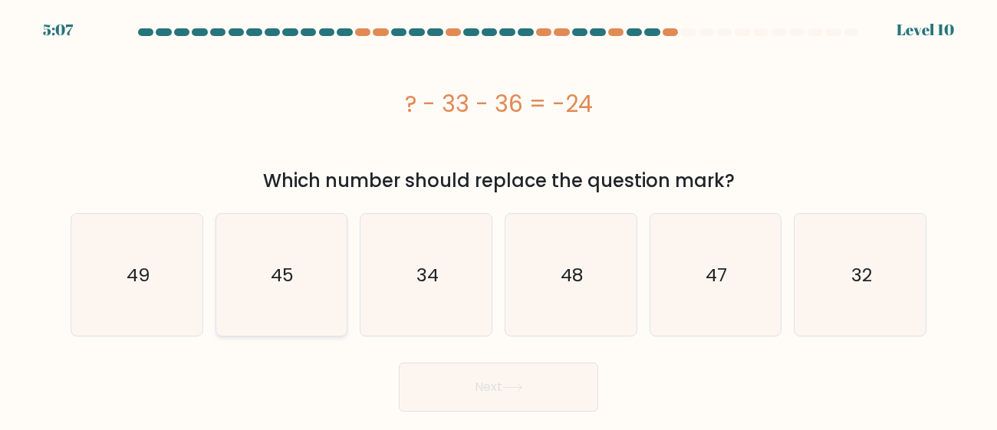
click at [280, 287] on text "45" at bounding box center [283, 274] width 23 height 25
click at [499, 219] on input "b. 45" at bounding box center [499, 218] width 1 height 4
radio input "true"
click at [432, 400] on button "Next" at bounding box center [498, 387] width 199 height 49
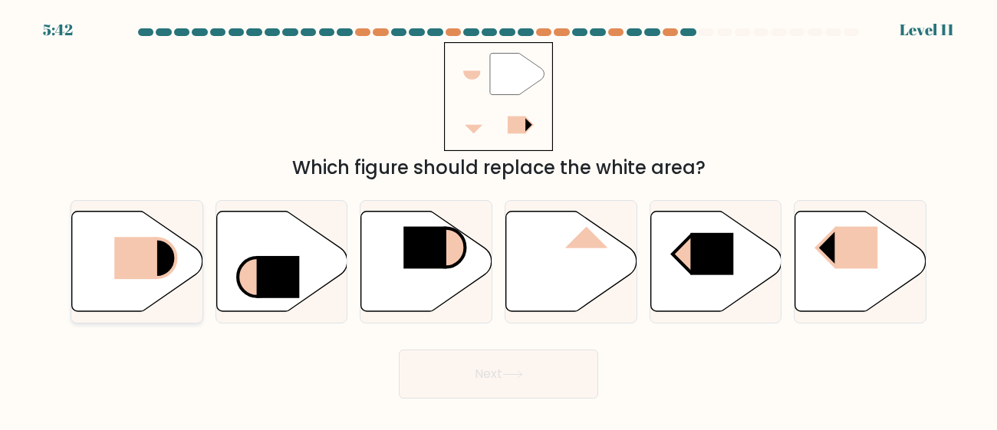
click at [121, 264] on rect at bounding box center [135, 258] width 43 height 42
click at [499, 219] on input "a." at bounding box center [499, 218] width 1 height 4
radio input "true"
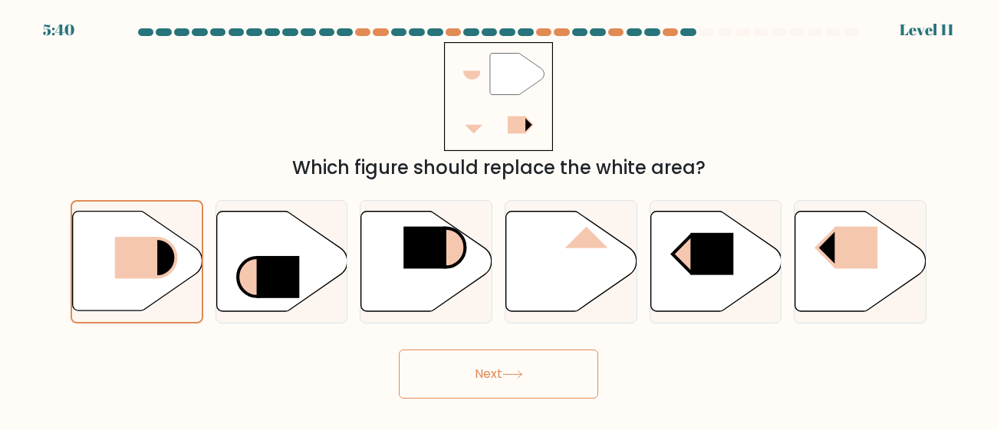
click at [427, 391] on button "Next" at bounding box center [498, 374] width 199 height 49
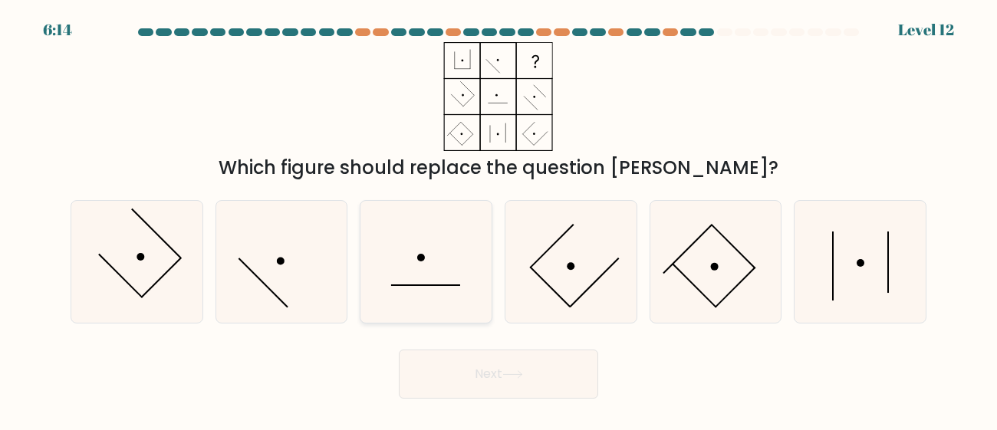
click at [440, 287] on icon at bounding box center [426, 262] width 122 height 122
click at [499, 219] on input "c." at bounding box center [499, 218] width 1 height 4
radio input "true"
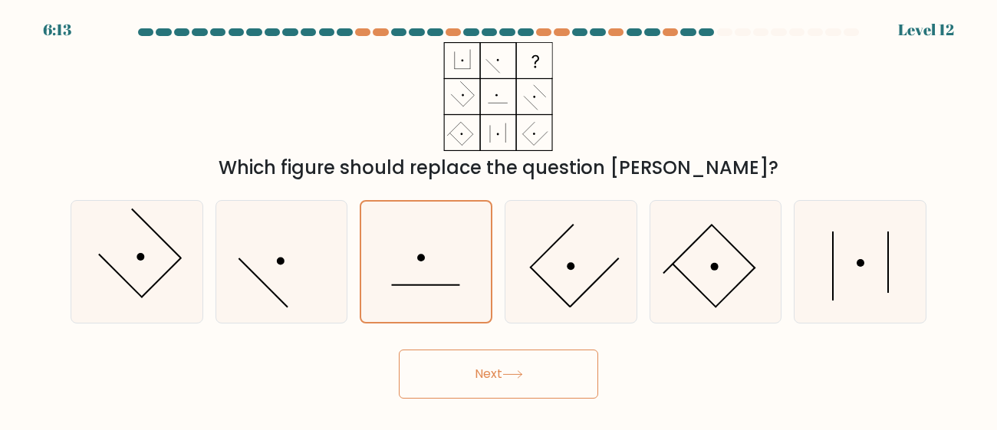
click at [490, 400] on body "6:13 Level 12" at bounding box center [498, 215] width 997 height 430
click at [496, 388] on button "Next" at bounding box center [498, 374] width 199 height 49
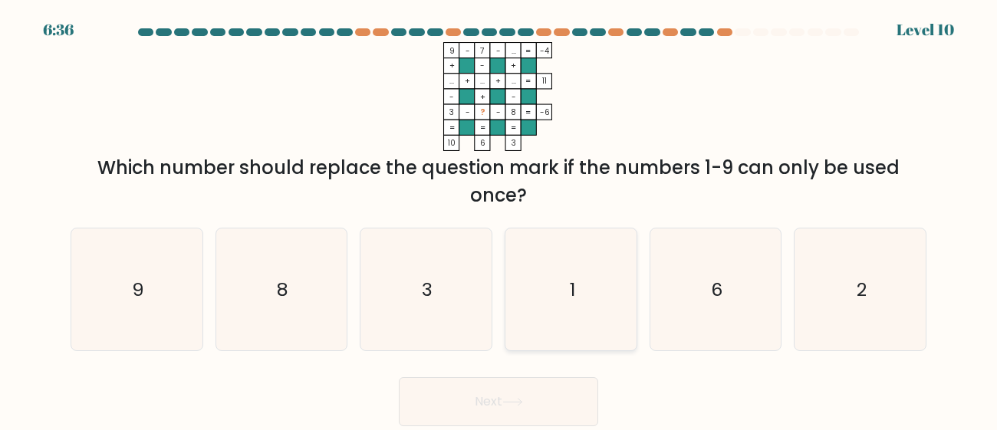
click at [577, 316] on icon "1" at bounding box center [571, 290] width 122 height 122
click at [499, 219] on input "d. 1" at bounding box center [499, 218] width 1 height 4
radio input "true"
click at [532, 387] on button "Next" at bounding box center [498, 401] width 199 height 49
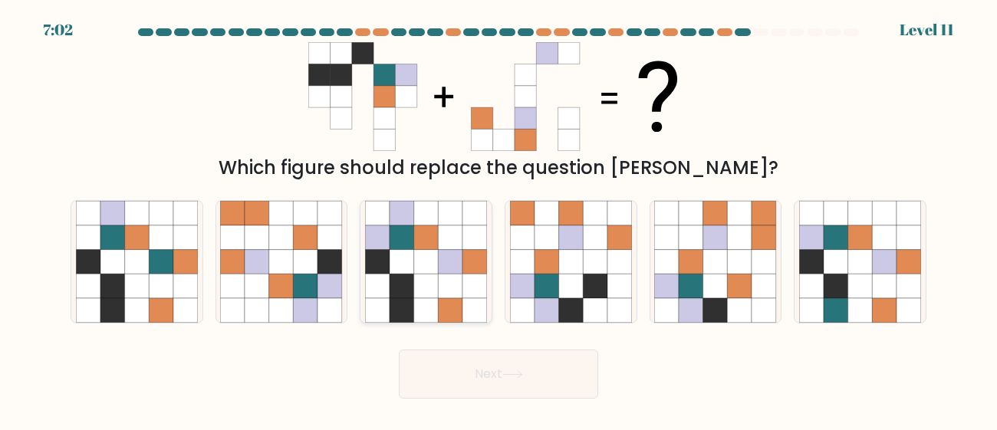
click at [448, 274] on icon at bounding box center [450, 286] width 25 height 25
click at [499, 219] on input "c." at bounding box center [499, 218] width 1 height 4
radio input "true"
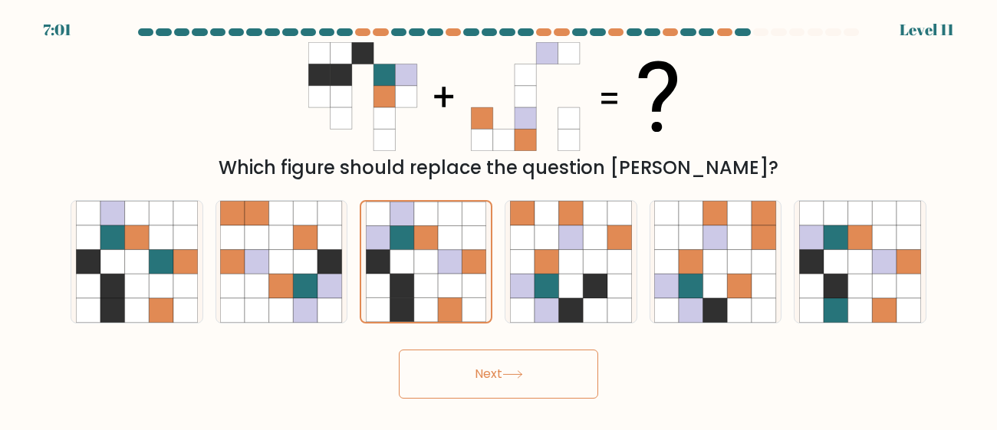
click at [489, 390] on button "Next" at bounding box center [498, 374] width 199 height 49
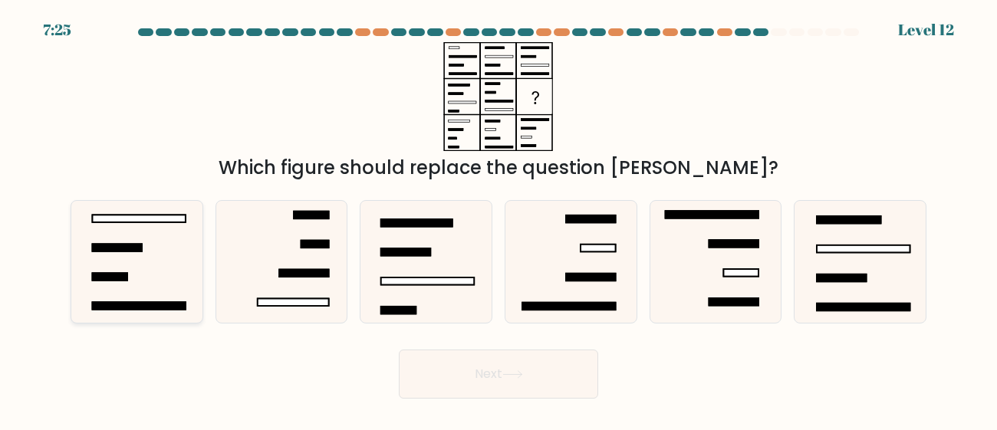
click at [128, 313] on icon at bounding box center [137, 262] width 122 height 122
click at [499, 219] on input "a." at bounding box center [499, 218] width 1 height 4
radio input "true"
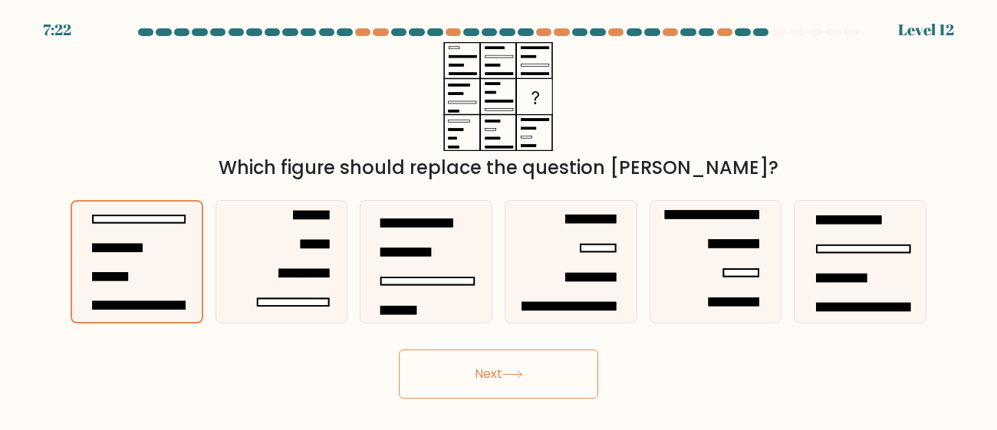
click at [539, 397] on button "Next" at bounding box center [498, 374] width 199 height 49
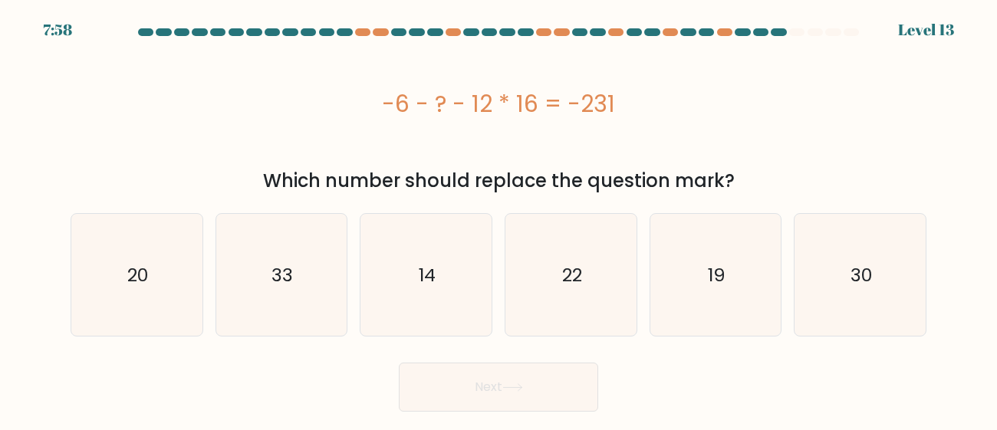
drag, startPoint x: 613, startPoint y: 99, endPoint x: 353, endPoint y: 110, distance: 260.3
click at [353, 110] on div "-6 - ? - 12 * 16 = -231" at bounding box center [499, 104] width 856 height 35
copy div "-6 - ? - 12 * 16 = -231"
click at [812, 164] on div "-6 - ? - 12 * 16 = -231" at bounding box center [499, 103] width 856 height 123
click at [412, 264] on icon "14" at bounding box center [426, 275] width 122 height 122
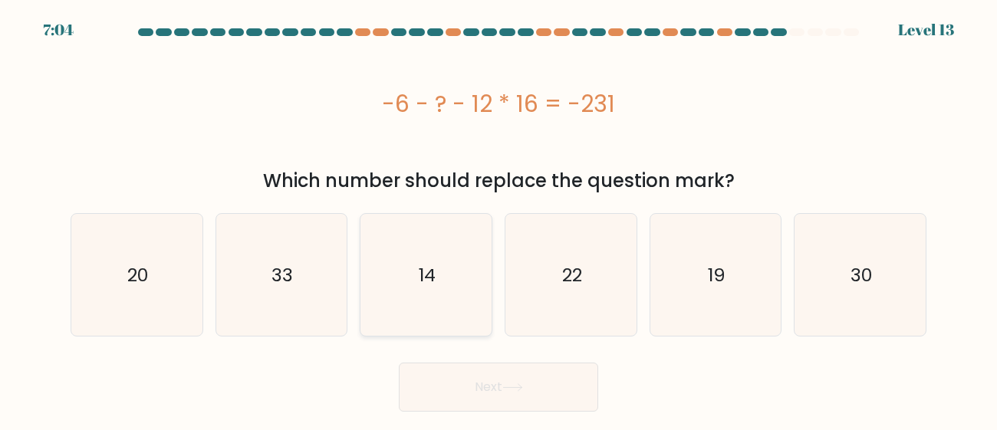
click at [499, 219] on input "c. 14" at bounding box center [499, 218] width 1 height 4
radio input "true"
click at [469, 385] on button "Next" at bounding box center [498, 387] width 199 height 49
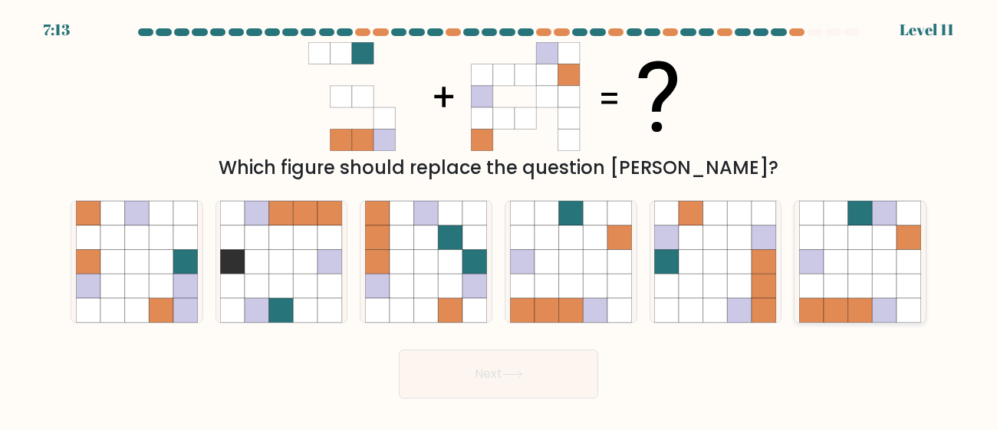
click at [896, 261] on icon at bounding box center [884, 261] width 25 height 25
click at [499, 219] on input "f." at bounding box center [499, 218] width 1 height 4
radio input "true"
click at [565, 386] on button "Next" at bounding box center [498, 374] width 199 height 49
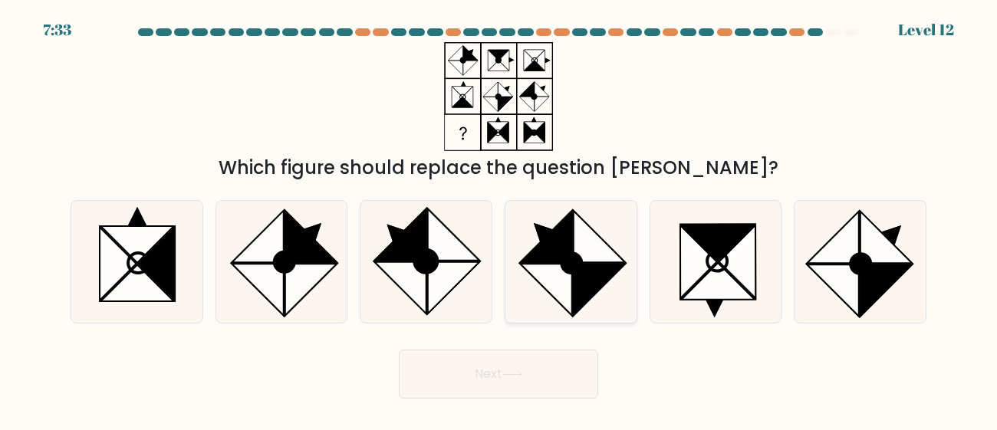
click at [565, 267] on circle at bounding box center [572, 263] width 28 height 28
click at [499, 219] on input "d." at bounding box center [499, 218] width 1 height 4
radio input "true"
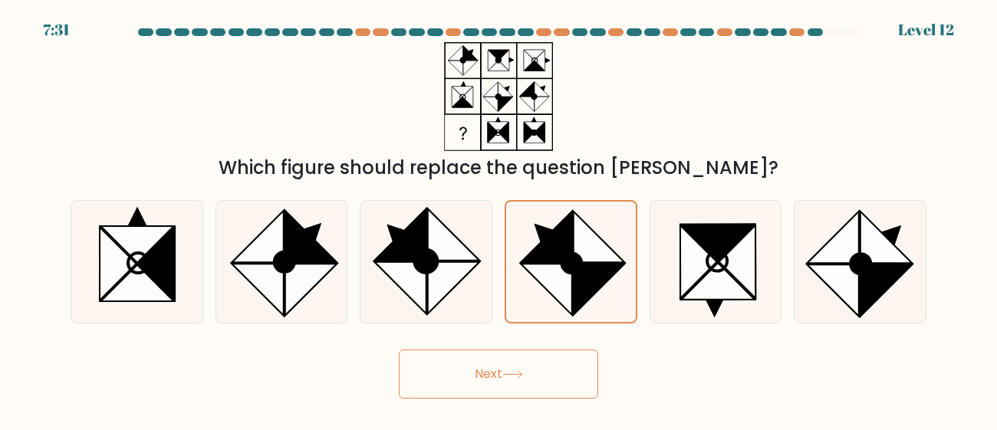
click at [467, 375] on button "Next" at bounding box center [498, 374] width 199 height 49
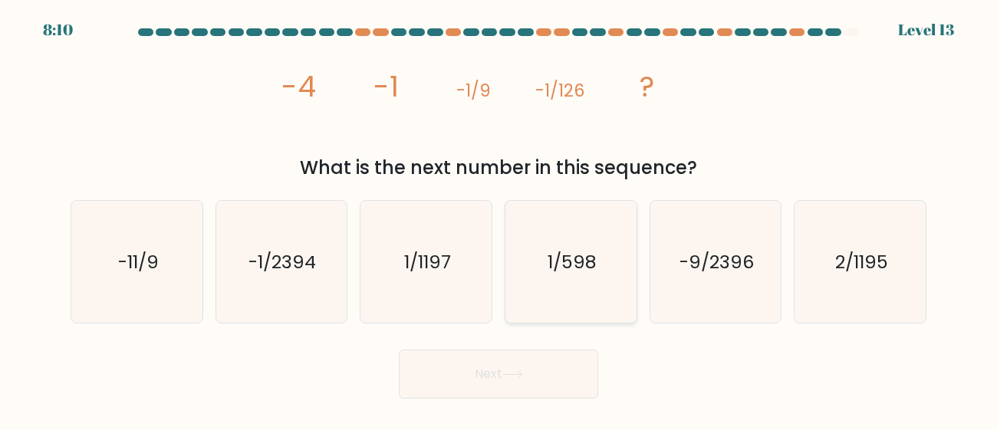
click at [611, 272] on icon "1/598" at bounding box center [571, 262] width 122 height 122
click at [499, 219] on input "d. 1/598" at bounding box center [499, 218] width 1 height 4
radio input "true"
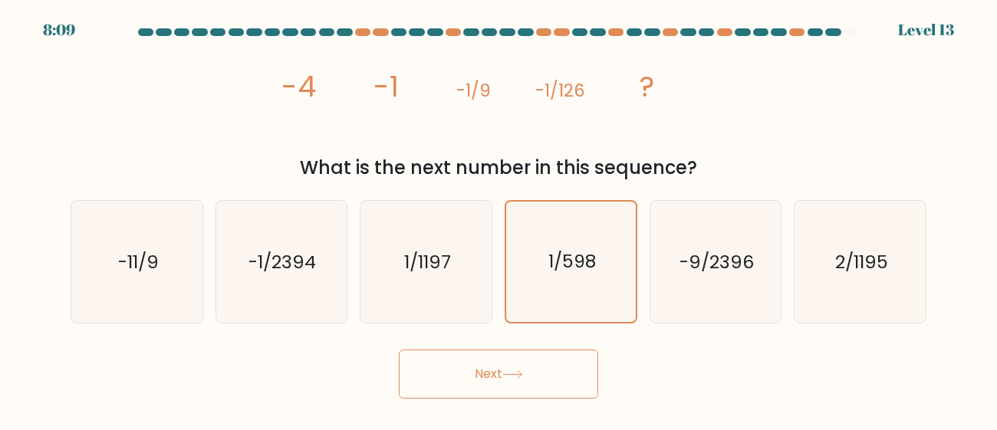
click at [537, 350] on button "Next" at bounding box center [498, 374] width 199 height 49
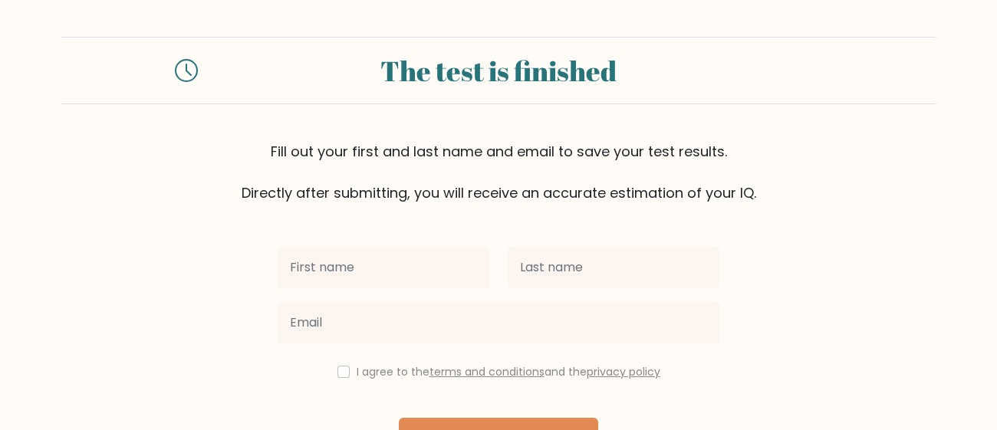
scroll to position [42, 0]
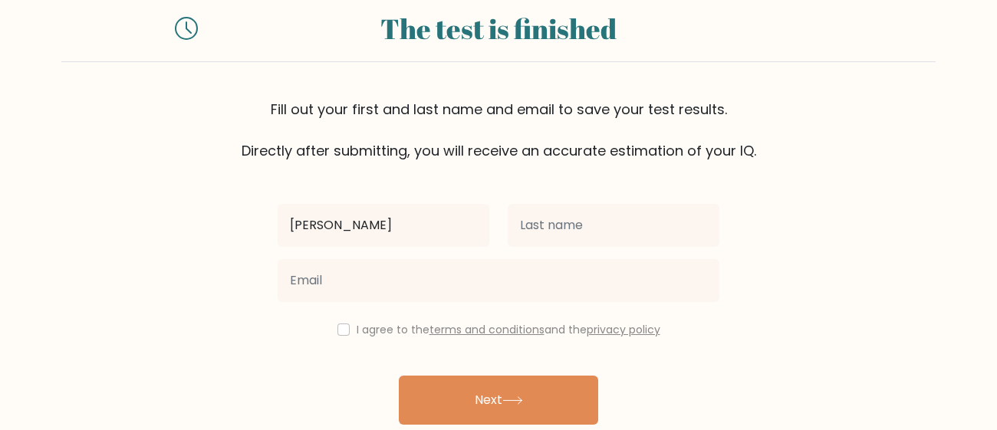
type input "[PERSON_NAME]"
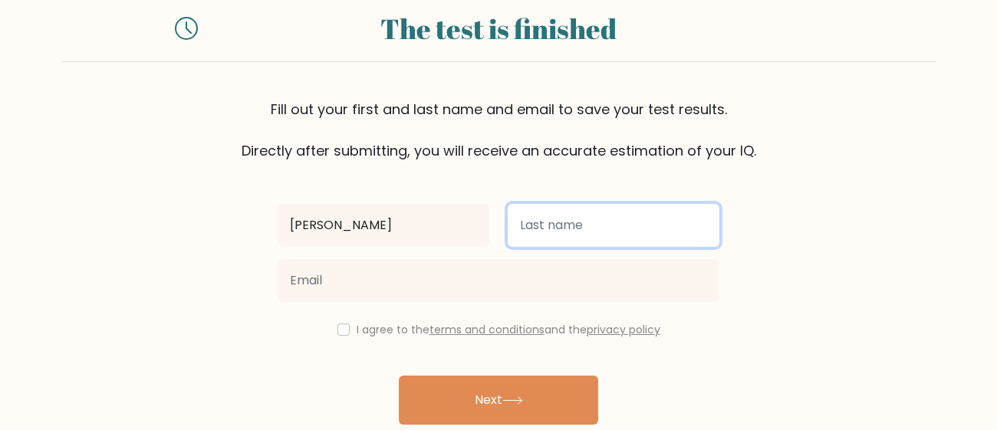
click at [616, 228] on input "text" at bounding box center [614, 225] width 212 height 43
type input "t"
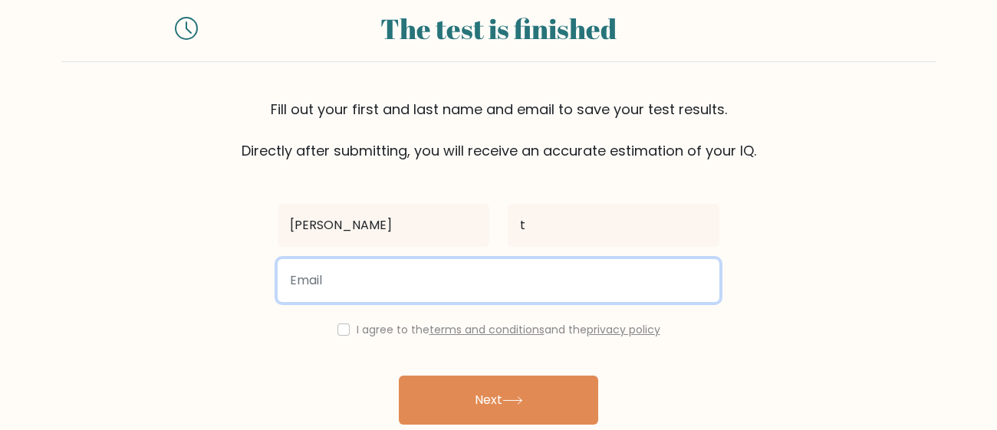
click at [466, 275] on input "email" at bounding box center [499, 280] width 442 height 43
type input "[EMAIL_ADDRESS][DOMAIN_NAME]"
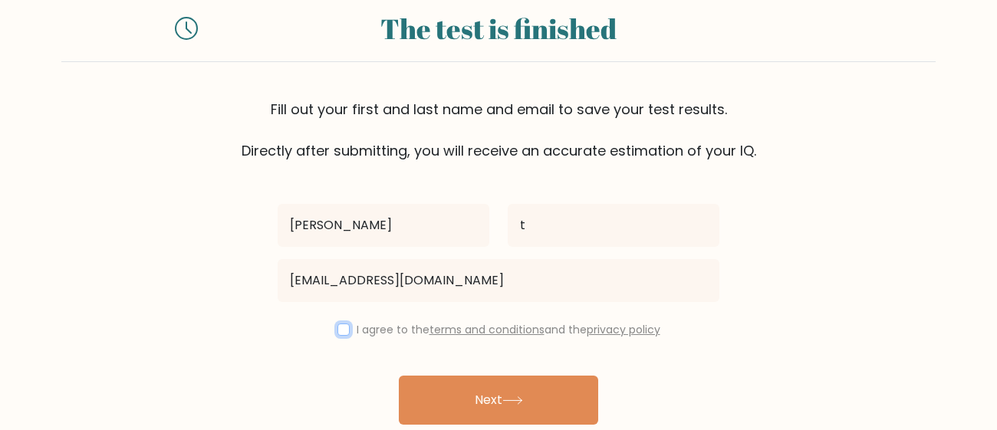
click at [341, 330] on input "checkbox" at bounding box center [344, 330] width 12 height 12
checkbox input "true"
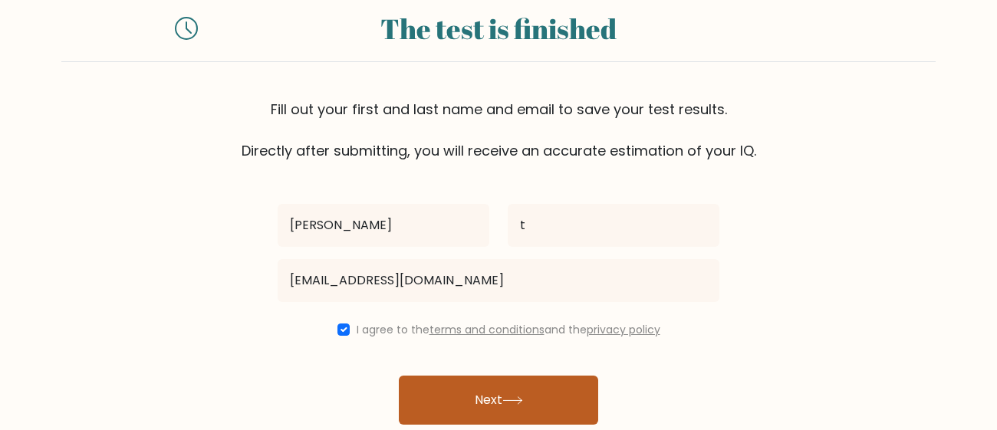
click at [469, 402] on button "Next" at bounding box center [498, 400] width 199 height 49
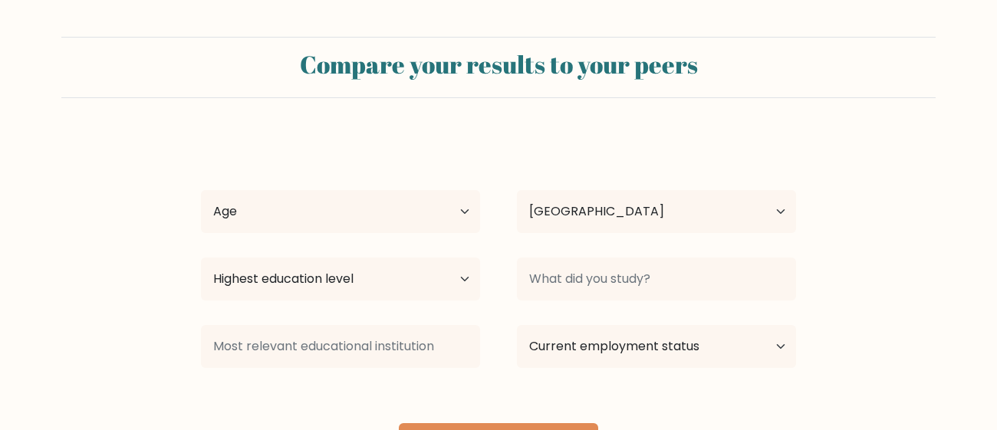
select select "CA"
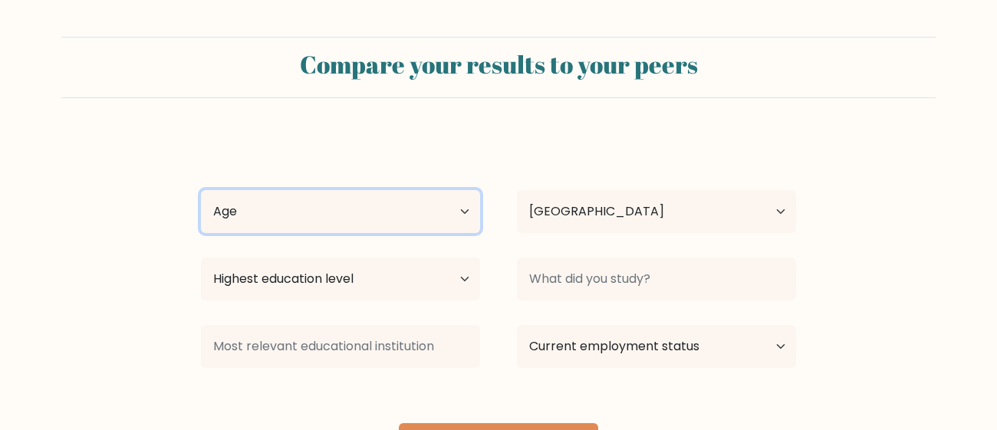
click at [410, 226] on select "Age Under [DEMOGRAPHIC_DATA] [DEMOGRAPHIC_DATA] [DEMOGRAPHIC_DATA] [DEMOGRAPHIC…" at bounding box center [340, 211] width 279 height 43
select select "min_18"
click at [201, 190] on select "Age Under [DEMOGRAPHIC_DATA] [DEMOGRAPHIC_DATA] [DEMOGRAPHIC_DATA] [DEMOGRAPHIC…" at bounding box center [340, 211] width 279 height 43
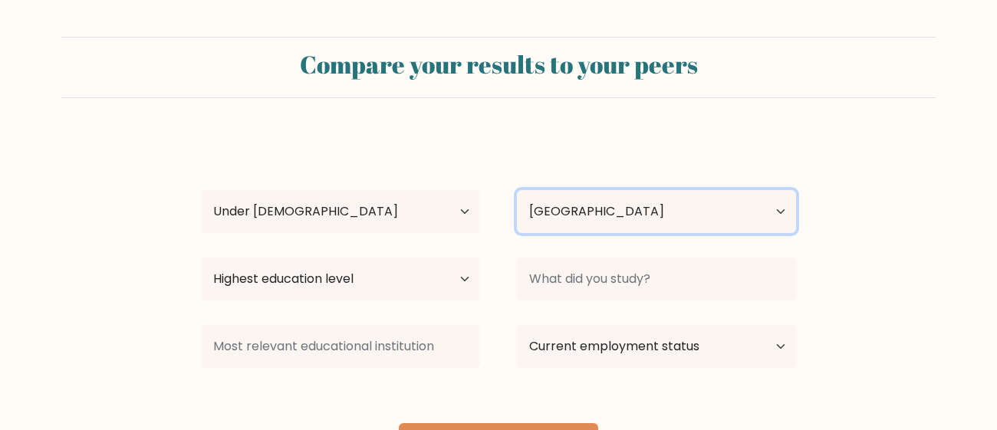
click at [580, 217] on select "Country Afghanistan Albania Algeria American Samoa Andorra Angola Anguilla Anta…" at bounding box center [656, 211] width 279 height 43
click at [517, 190] on select "Country Afghanistan Albania Algeria American Samoa Andorra Angola Anguilla Anta…" at bounding box center [656, 211] width 279 height 43
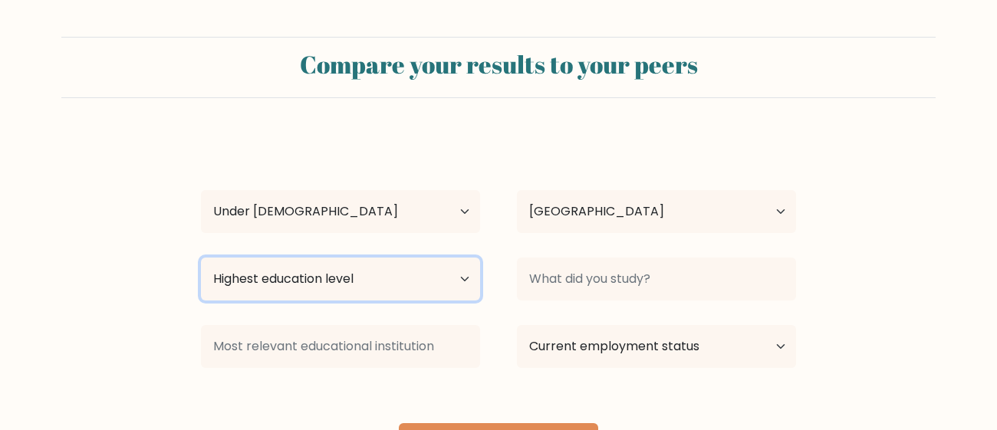
click at [432, 269] on select "Highest education level No schooling Primary Lower Secondary Upper Secondary Oc…" at bounding box center [340, 279] width 279 height 43
select select "lower_secondary"
click at [201, 258] on select "Highest education level No schooling Primary Lower Secondary Upper Secondary Oc…" at bounding box center [340, 279] width 279 height 43
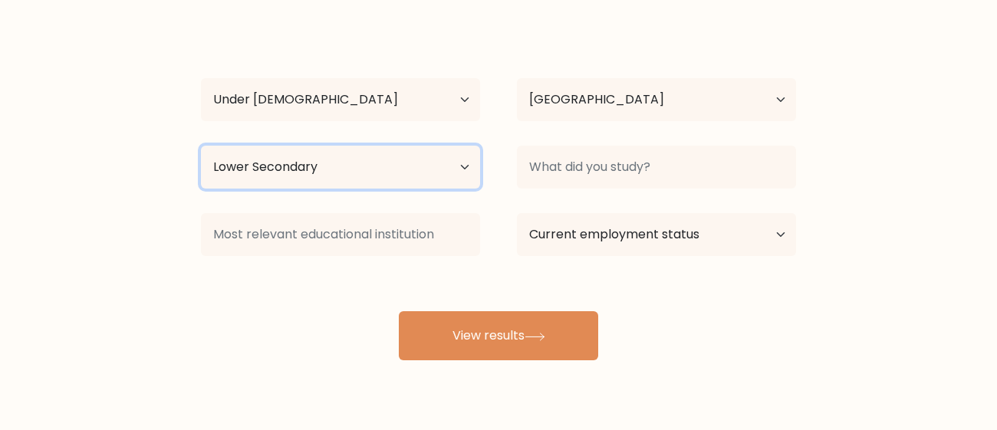
scroll to position [114, 0]
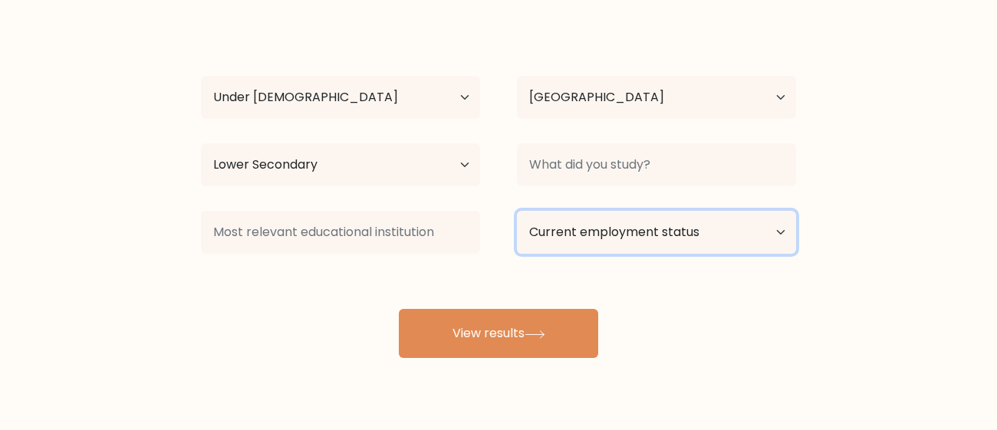
click at [592, 247] on select "Current employment status Employed Student Retired Other / prefer not to answer" at bounding box center [656, 232] width 279 height 43
select select "student"
click at [517, 211] on select "Current employment status Employed Student Retired Other / prefer not to answer" at bounding box center [656, 232] width 279 height 43
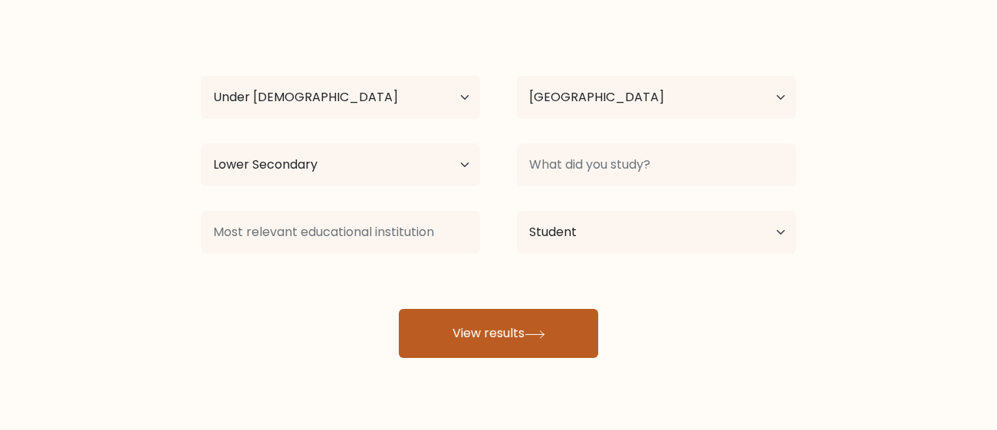
click at [550, 325] on button "View results" at bounding box center [498, 333] width 199 height 49
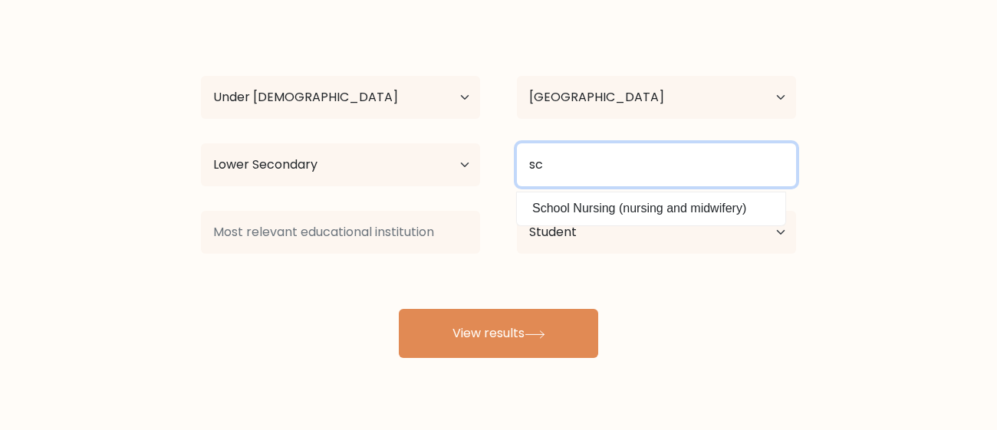
type input "s"
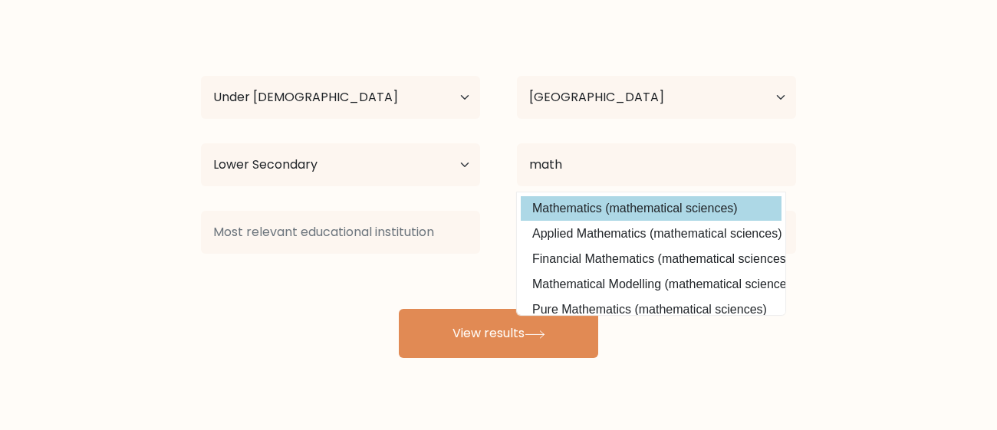
click at [677, 212] on option "Mathematics (mathematical sciences)" at bounding box center [651, 208] width 261 height 25
type input "Mathematics"
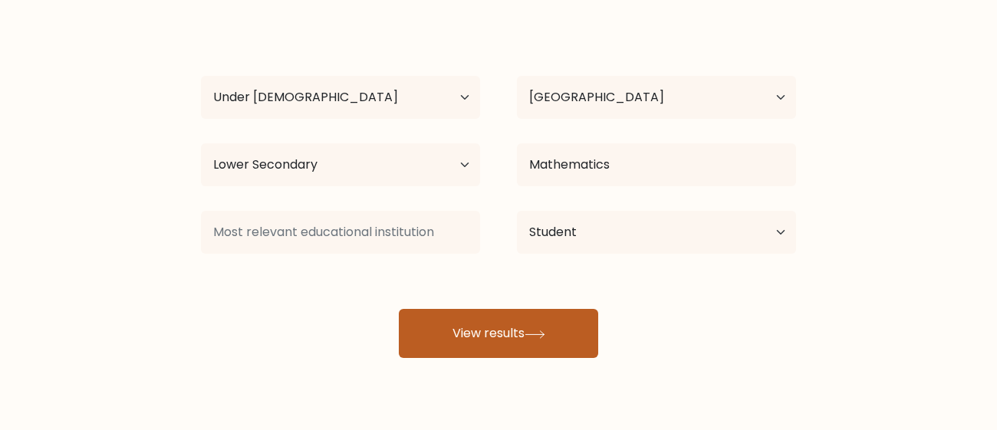
click at [561, 341] on button "View results" at bounding box center [498, 333] width 199 height 49
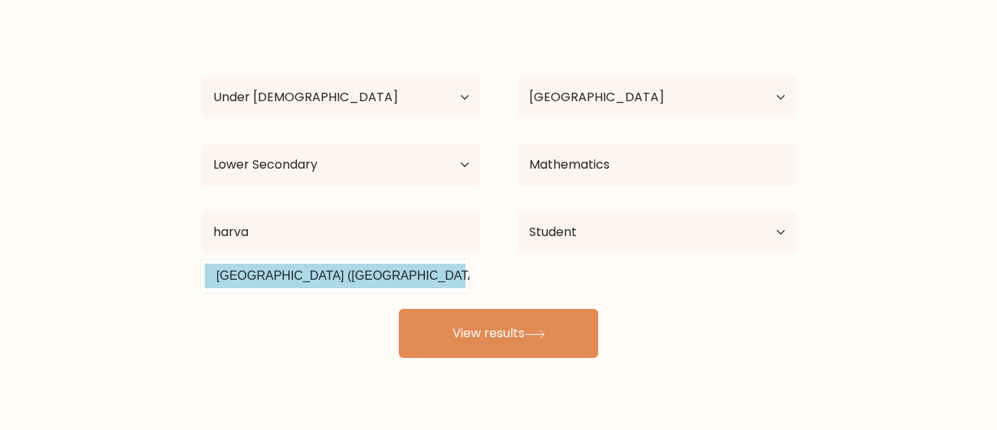
click at [319, 272] on option "Harvard University (United States)" at bounding box center [335, 276] width 261 height 25
type input "Harvard University"
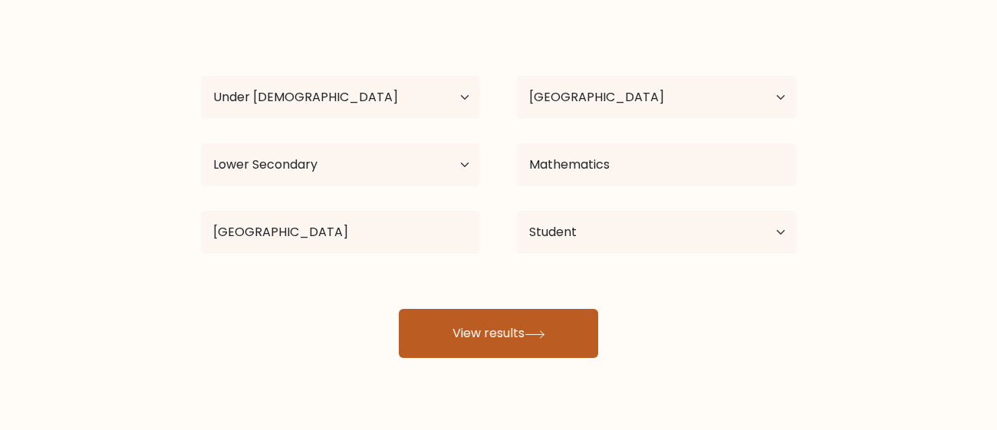
click at [438, 327] on button "View results" at bounding box center [498, 333] width 199 height 49
